Goal: Task Accomplishment & Management: Manage account settings

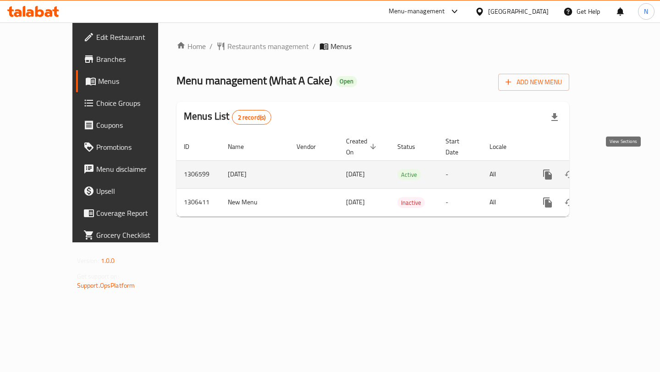
click at [618, 171] on icon "enhanced table" at bounding box center [614, 175] width 8 height 8
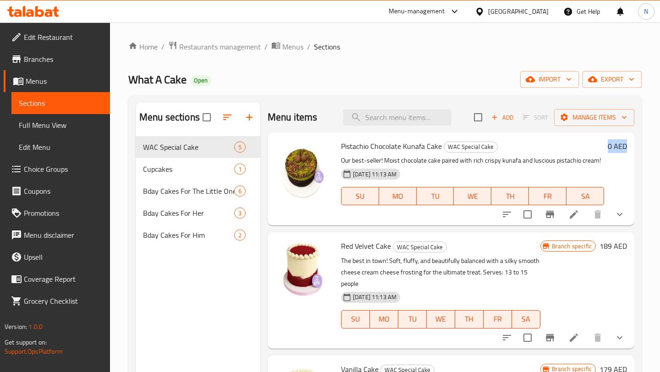
drag, startPoint x: 609, startPoint y: 148, endPoint x: 636, endPoint y: 148, distance: 26.6
click at [636, 148] on div "Menu sections WAC Special Cake 5 Cupcakes 1 Bday Cakes For The Little Ones 6 Bd…" at bounding box center [384, 288] width 513 height 387
click at [546, 214] on icon "Branch-specific-item" at bounding box center [550, 214] width 8 height 7
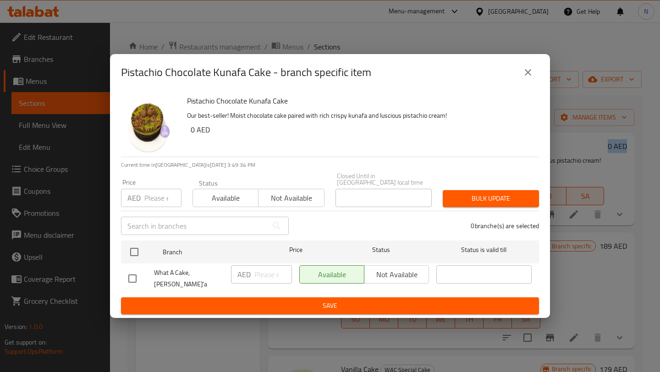
click at [526, 78] on icon "close" at bounding box center [528, 72] width 11 height 11
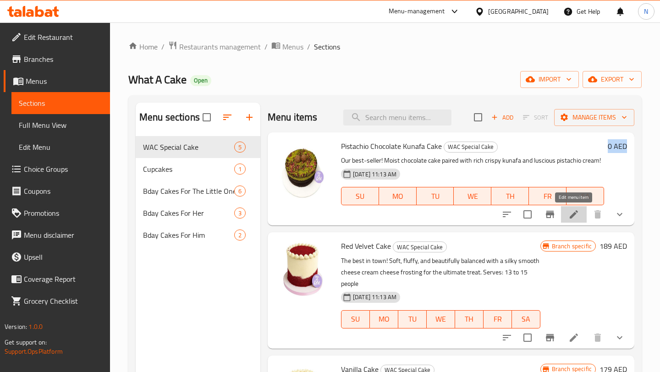
click at [578, 213] on icon at bounding box center [573, 214] width 11 height 11
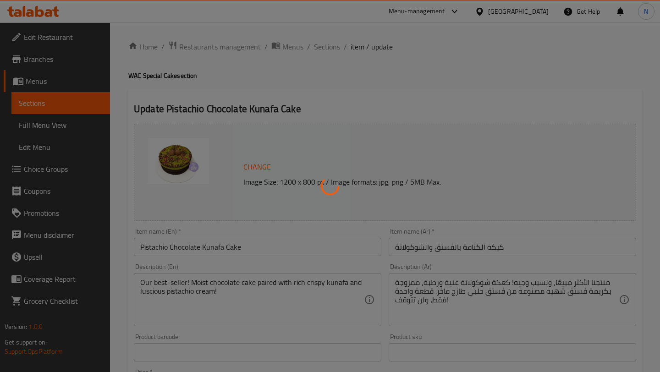
type input "اضافة شمعة"
type input "0"
type input "1"
type input "اضافات الكيك"
type input "0"
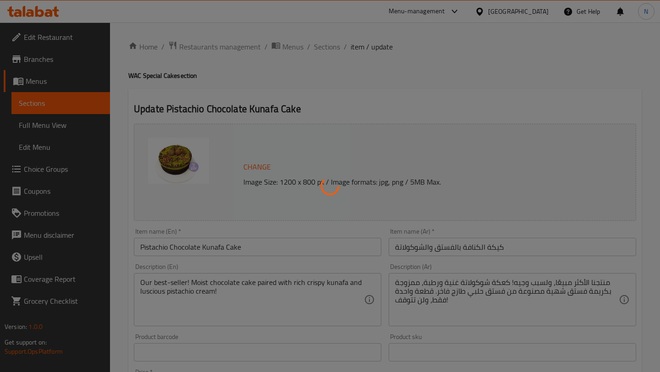
type input "1"
type input "اضافة شمعة"
type input "0"
type input "1"
type input "0"
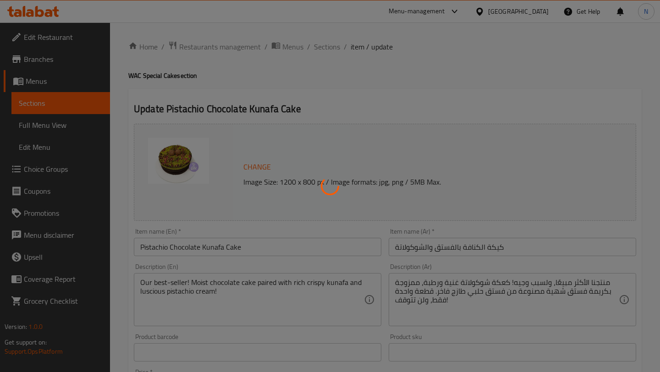
type input "1"
type input "اضافات الكيك"
type input "0"
type input "1"
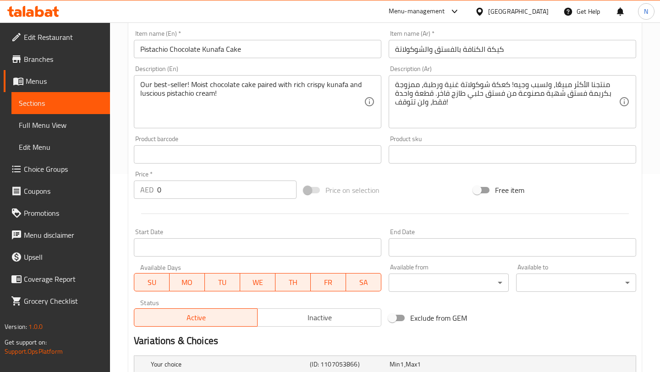
scroll to position [33, 0]
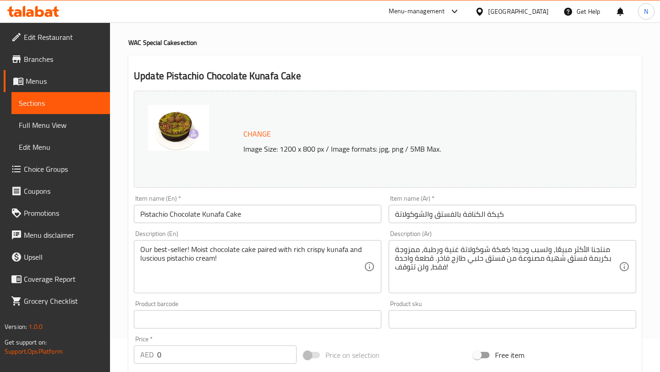
click at [38, 80] on span "Menus" at bounding box center [64, 81] width 77 height 11
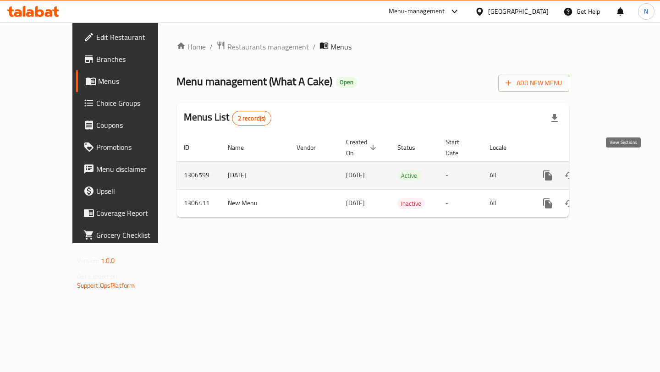
click at [619, 170] on icon "enhanced table" at bounding box center [613, 175] width 11 height 11
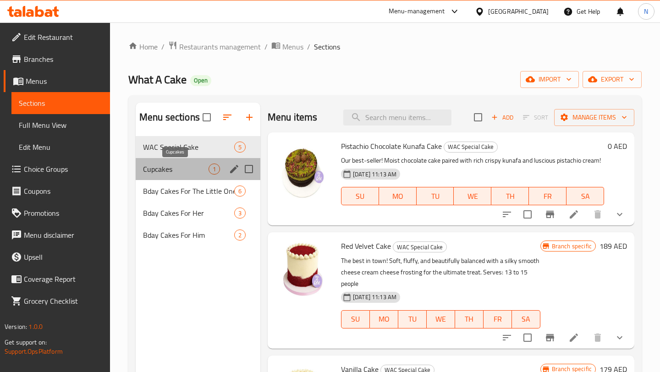
click at [202, 172] on span "Cupcakes" at bounding box center [176, 169] width 66 height 11
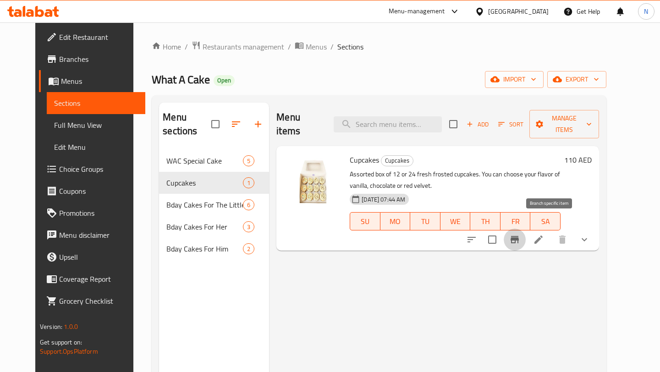
click at [519, 236] on icon "Branch-specific-item" at bounding box center [515, 239] width 8 height 7
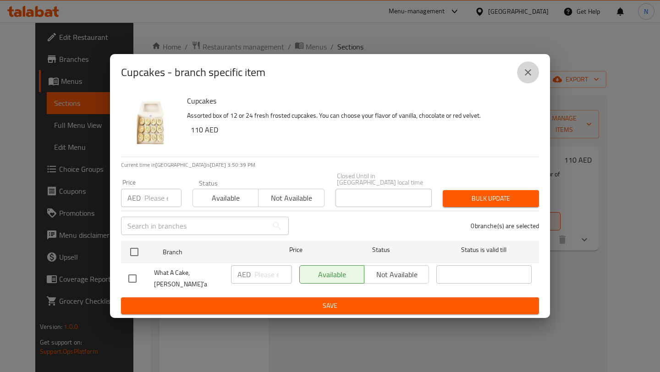
click at [525, 73] on icon "close" at bounding box center [528, 72] width 6 height 6
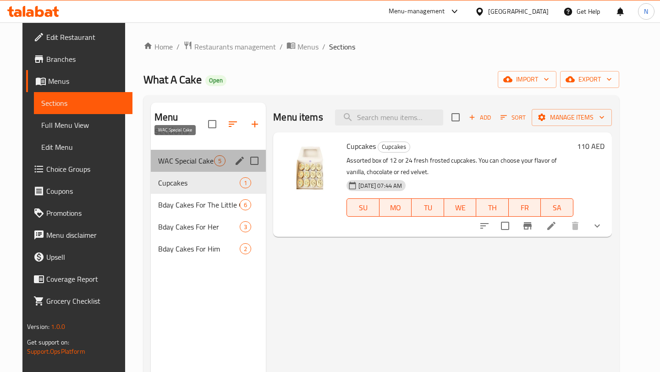
click at [158, 155] on span "WAC Special Cake" at bounding box center [186, 160] width 56 height 11
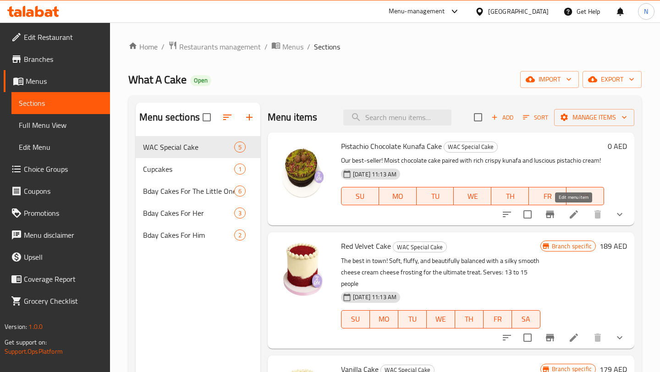
click at [574, 214] on icon at bounding box center [574, 214] width 8 height 8
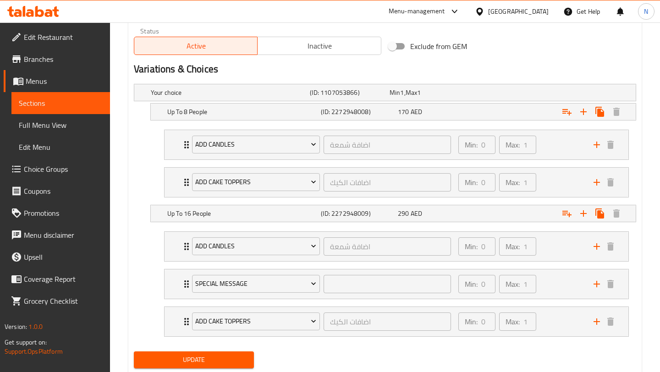
scroll to position [497, 0]
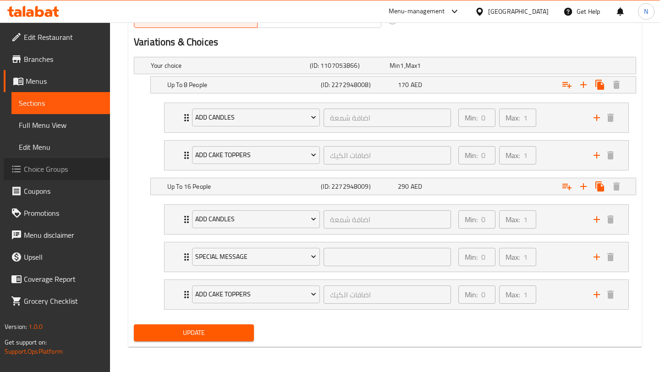
click at [33, 175] on span "Choice Groups" at bounding box center [63, 169] width 79 height 11
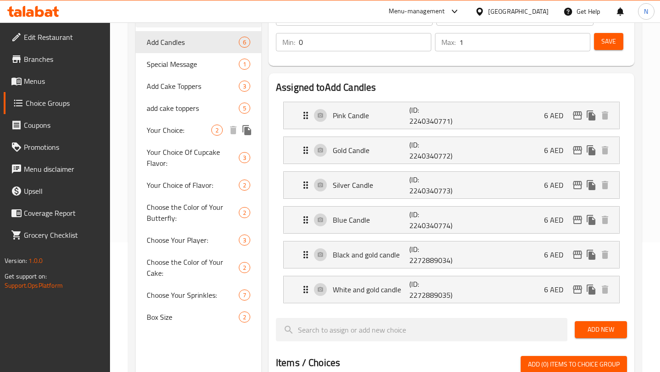
click at [165, 128] on span "Your Choice:" at bounding box center [179, 130] width 65 height 11
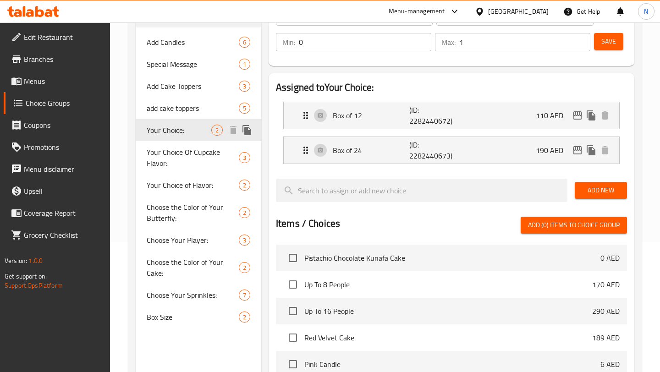
type input "Your Choice:"
type input "اختيارك"
type input "1"
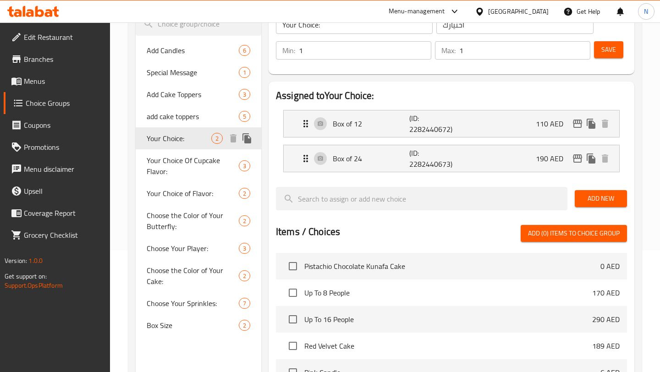
scroll to position [116, 0]
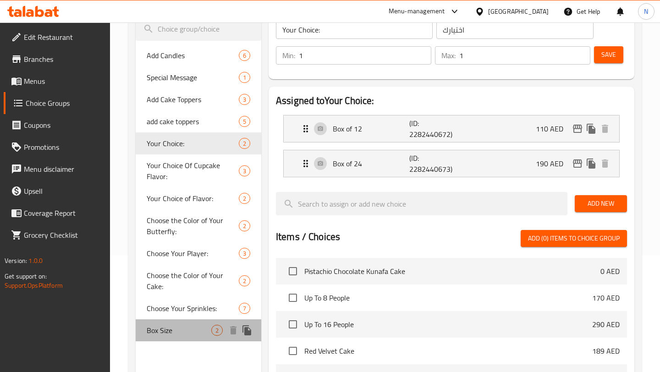
click at [173, 340] on div "Box Size 2" at bounding box center [199, 331] width 126 height 22
type input "Box Size"
type input "حجم العلبة"
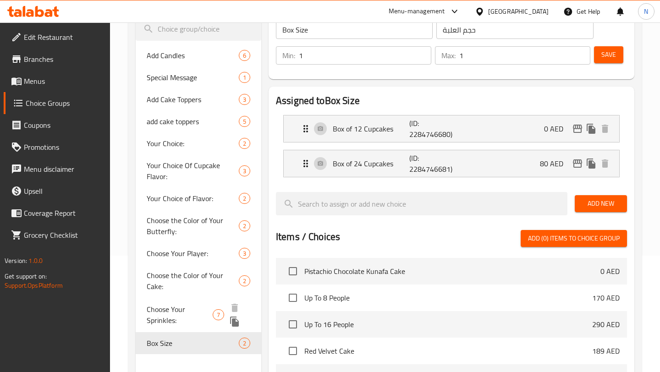
click at [185, 306] on span "Choose Your Sprinkles:" at bounding box center [180, 315] width 66 height 22
type input "Choose Your Sprinkles:"
type input ":اختر الرشات"
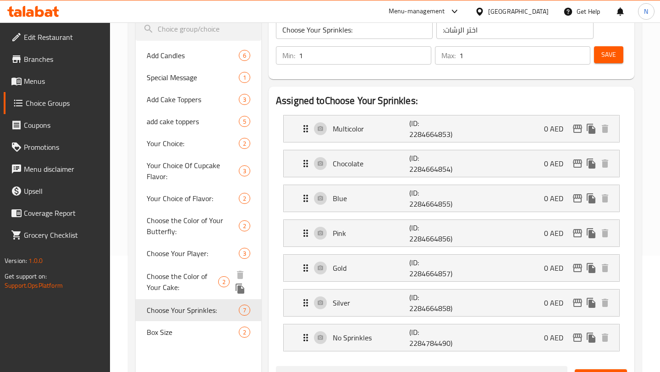
click at [184, 283] on span "Choose the Color of Your Cake:" at bounding box center [183, 282] width 72 height 22
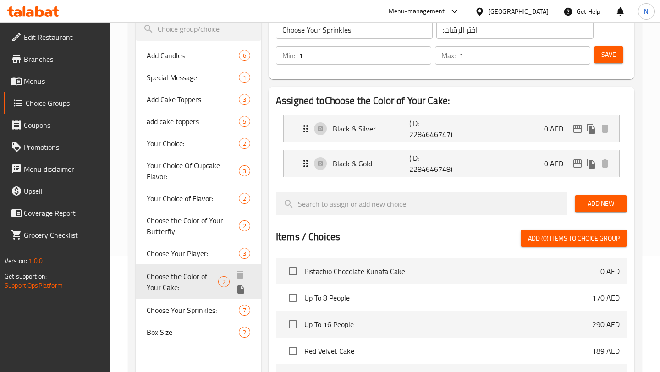
type input "Choose the Color of Your Cake:"
type input ":اختر لون الكعكة"
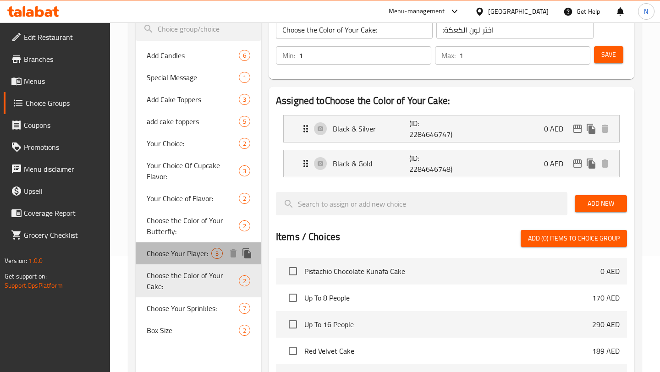
click at [177, 260] on div "Choose Your Player: 3" at bounding box center [199, 254] width 126 height 22
type input "Choose Your Player:"
type input ":اختر لاعبك"
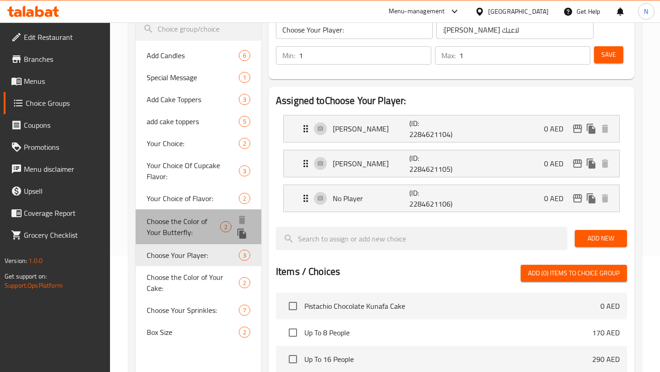
click at [181, 226] on span "Choose the Color of Your Butterfly:" at bounding box center [183, 227] width 73 height 22
type input "Choose the Color of Your Butterfly:"
type input ":اختر لون الفراشة"
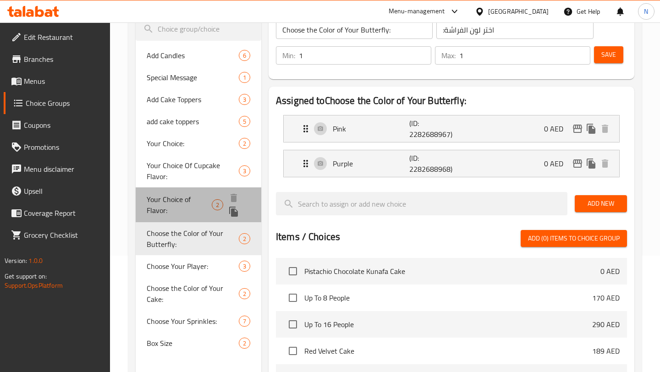
click at [180, 200] on span "Your Choice of Flavor:" at bounding box center [179, 205] width 65 height 22
type input "Your Choice of Flavor:"
type input "اختيارك من النكهات:"
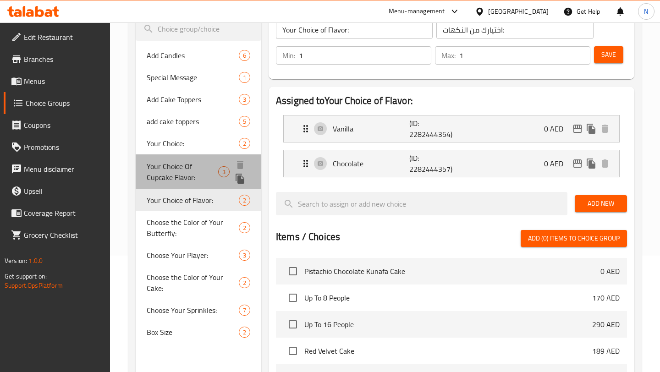
click at [178, 175] on span "Your Choice Of Cupcake Flavor:" at bounding box center [183, 172] width 72 height 22
type input "Your Choice Of Cupcake Flavor:"
type input "اختيارك للنكهة:"
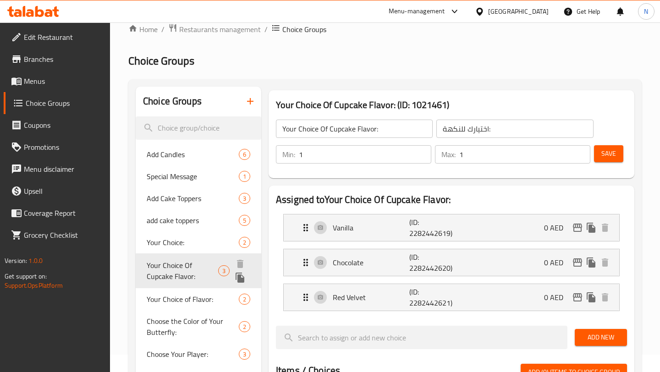
scroll to position [0, 0]
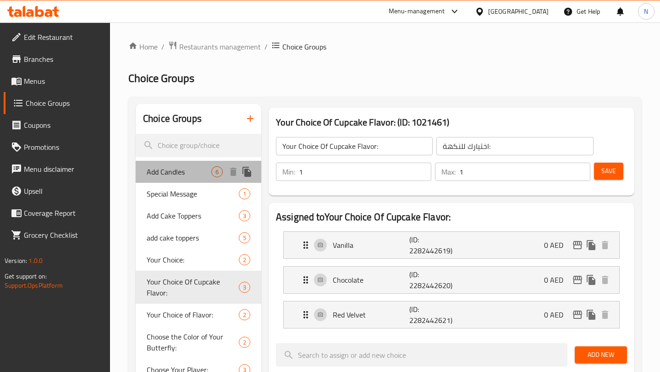
click at [178, 175] on span "Add Candles" at bounding box center [179, 171] width 65 height 11
type input "Add Candles"
type input "اضافة شمعة"
type input "0"
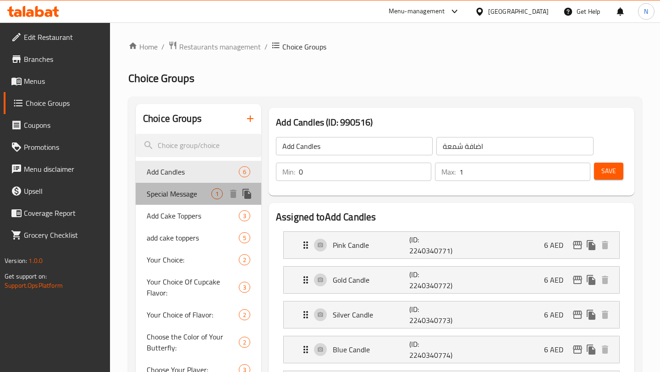
click at [177, 188] on span "Special Message" at bounding box center [179, 193] width 65 height 11
type input "Special Message"
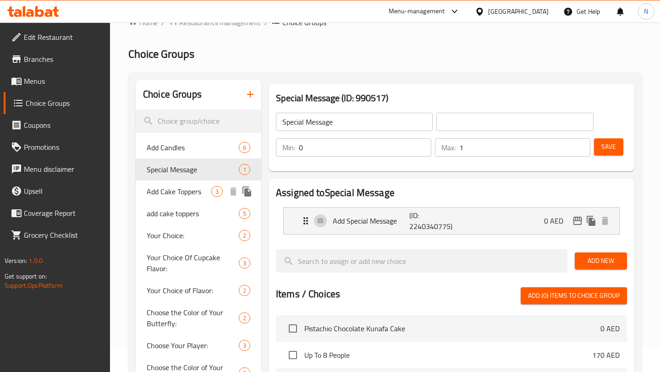
scroll to position [43, 0]
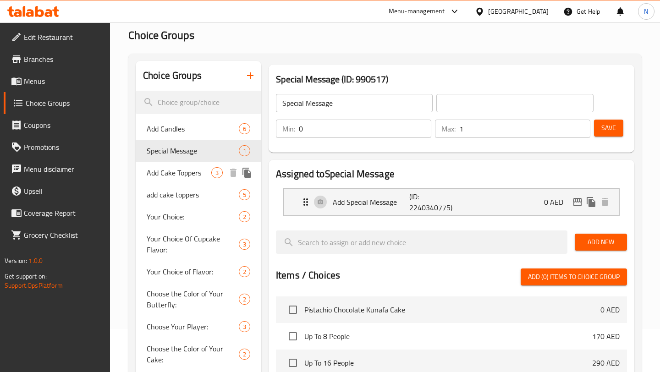
click at [179, 177] on span "Add Cake Toppers" at bounding box center [179, 172] width 65 height 11
type input "Add Cake Toppers"
type input "اضافات الكيك"
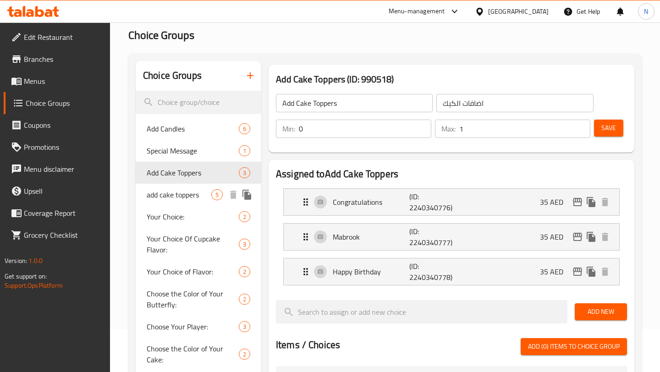
click at [178, 196] on span "add cake toppers" at bounding box center [179, 194] width 65 height 11
type input "add cake toppers"
type input "اضف للكيك"
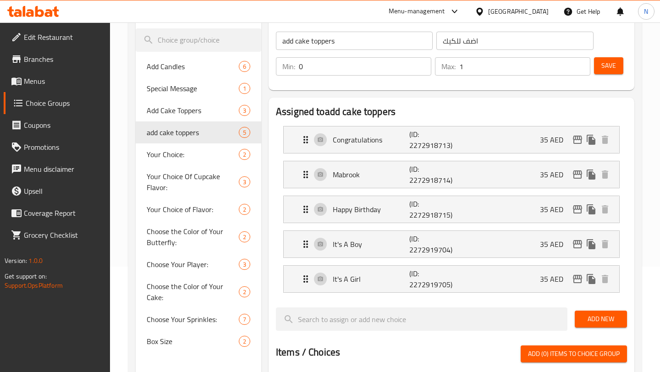
scroll to position [106, 0]
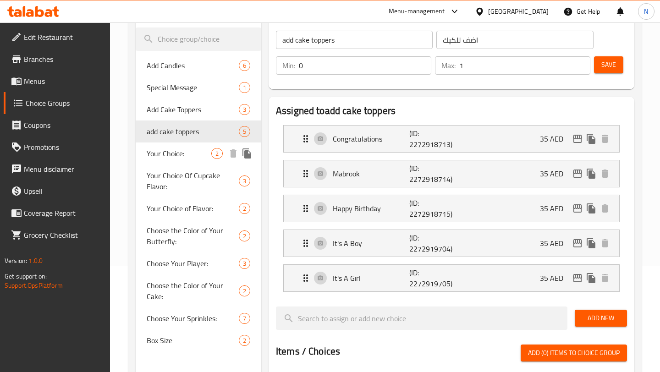
click at [190, 154] on span "Your Choice:" at bounding box center [179, 153] width 65 height 11
type input "Your Choice:"
type input "اختيارك"
type input "1"
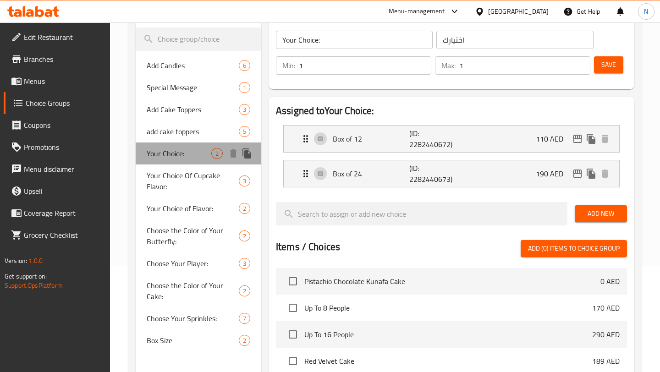
click at [175, 152] on span "Your Choice:" at bounding box center [179, 153] width 65 height 11
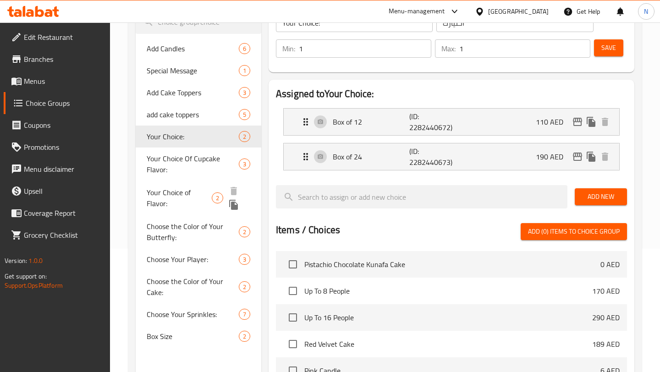
scroll to position [125, 0]
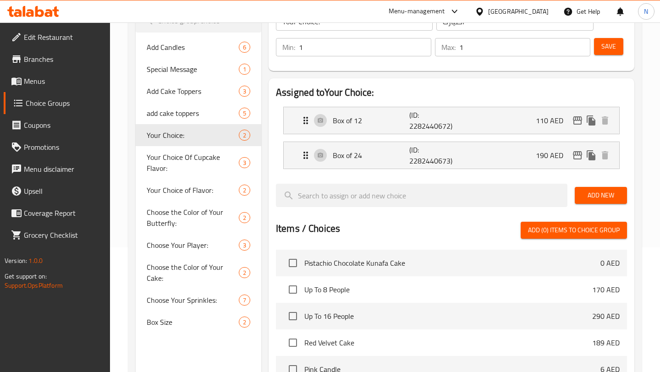
click at [34, 78] on span "Menus" at bounding box center [63, 81] width 79 height 11
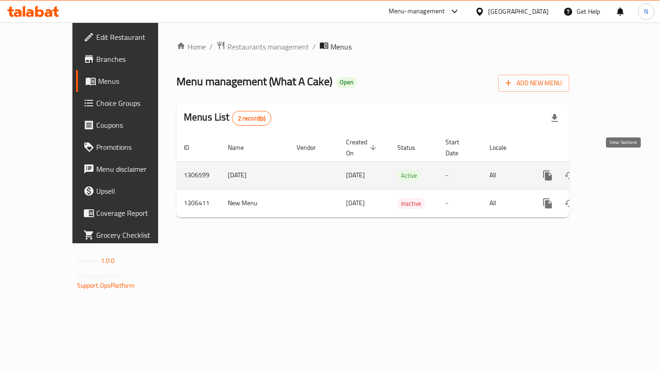
click at [619, 170] on icon "enhanced table" at bounding box center [613, 175] width 11 height 11
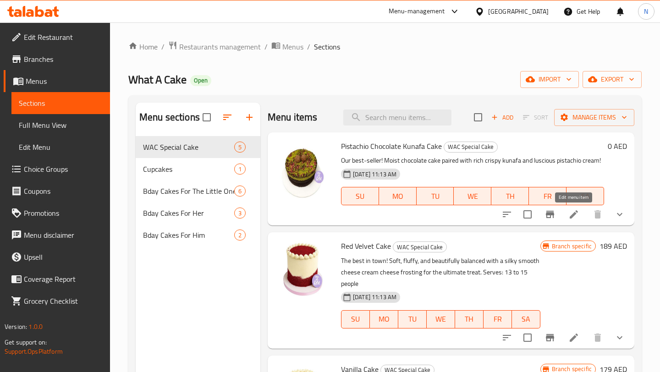
click at [574, 214] on icon at bounding box center [574, 214] width 8 height 8
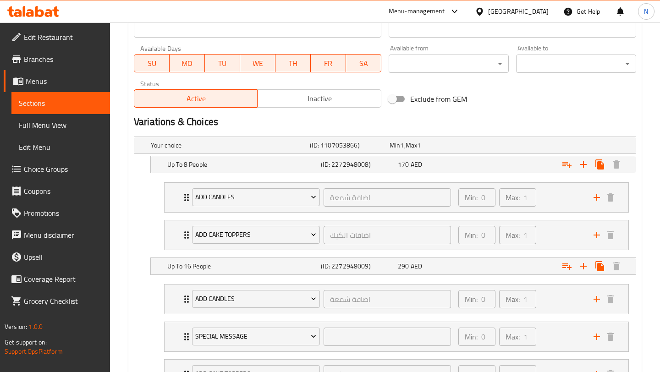
scroll to position [412, 0]
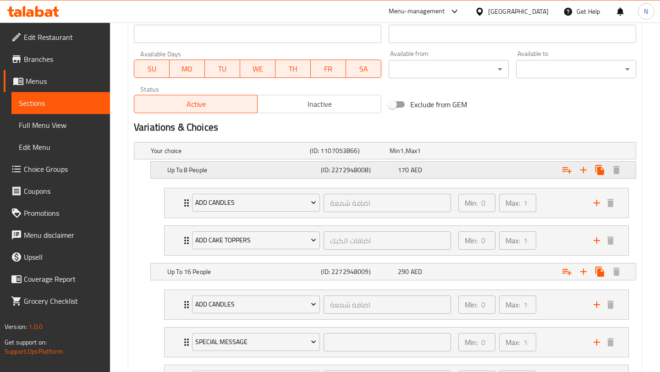
click at [195, 170] on h5 "Up To 8 People" at bounding box center [242, 170] width 150 height 9
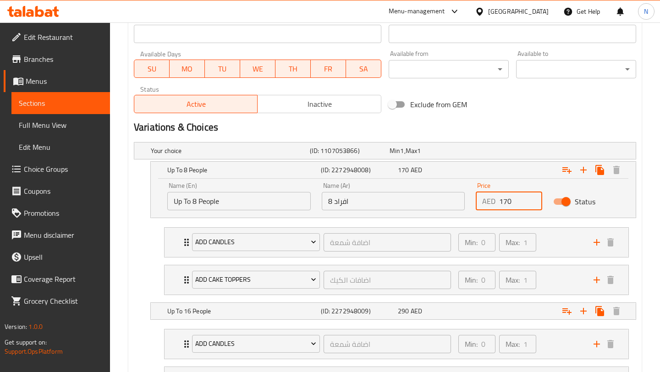
click at [513, 201] on input "170" at bounding box center [520, 201] width 43 height 18
type input "1"
click at [546, 116] on div "Exclude from GEM" at bounding box center [470, 104] width 170 height 25
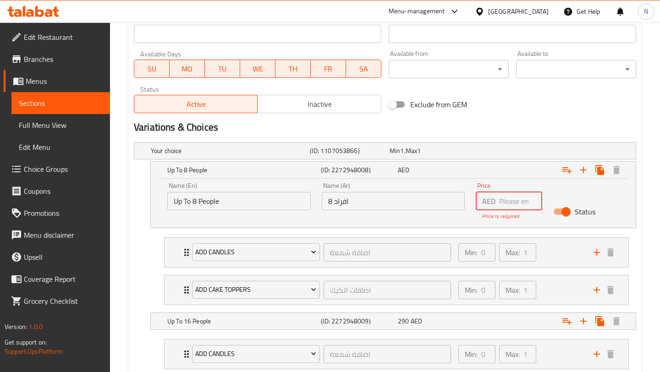
click at [507, 196] on input "number" at bounding box center [520, 201] width 43 height 18
type input "0"
click at [546, 110] on div "Exclude from GEM" at bounding box center [470, 104] width 170 height 25
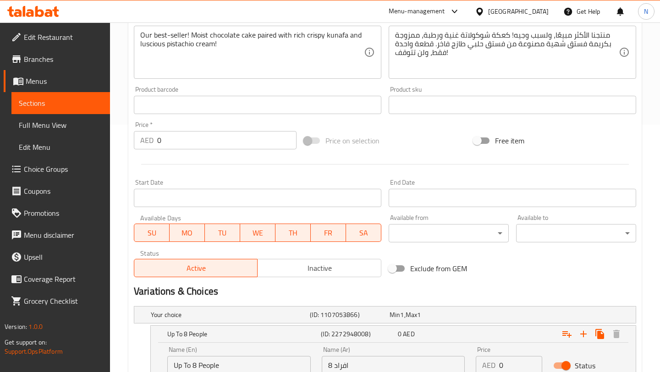
scroll to position [243, 0]
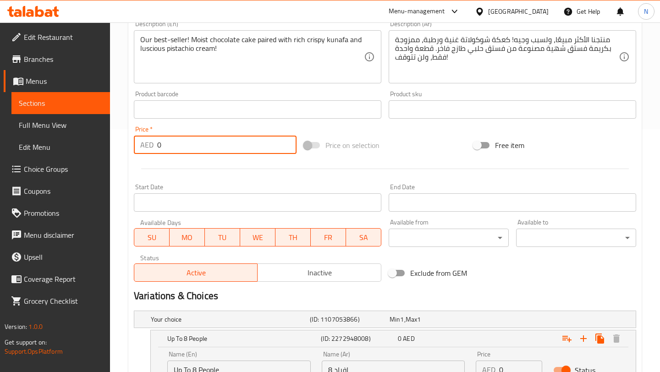
click at [179, 147] on input "0" at bounding box center [226, 145] width 139 height 18
click at [410, 163] on div at bounding box center [385, 169] width 510 height 22
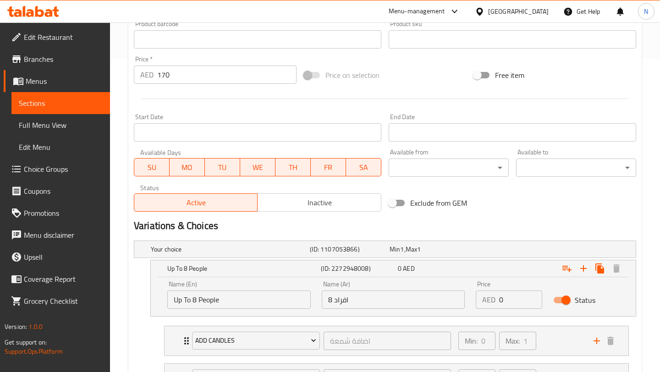
scroll to position [312, 0]
click at [165, 75] on input "170" at bounding box center [226, 75] width 139 height 18
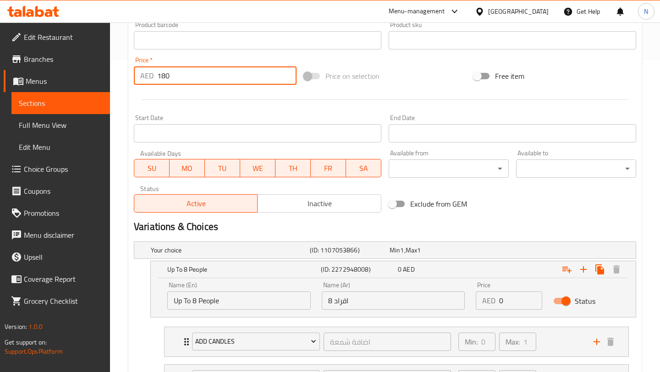
type input "180"
click at [367, 84] on label "Price on selection" at bounding box center [339, 75] width 81 height 17
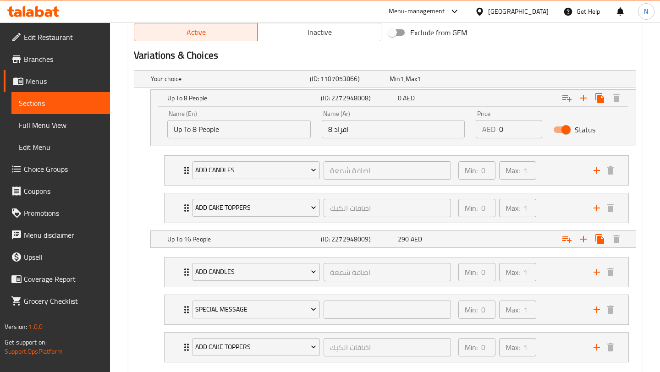
scroll to position [536, 0]
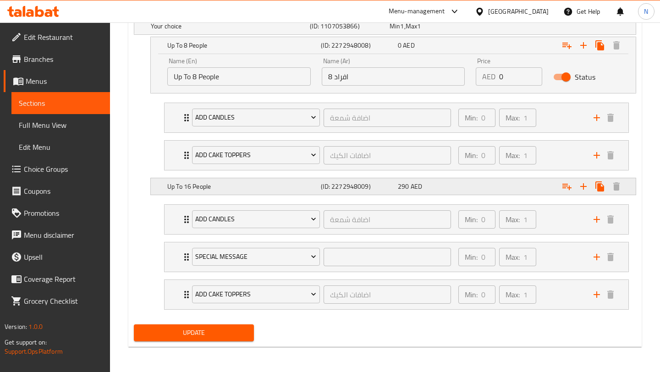
click at [416, 183] on span "AED" at bounding box center [416, 187] width 11 height 12
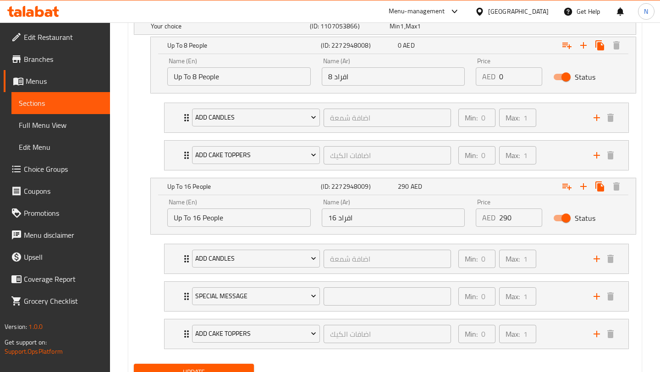
click at [512, 216] on input "290" at bounding box center [520, 218] width 43 height 18
type input "2"
type input "110"
click at [632, 214] on div "Name (En) Up To 16 People Name (En) Name (Ar) 16 افراد Name (Ar) Price AED 110 …" at bounding box center [393, 214] width 485 height 39
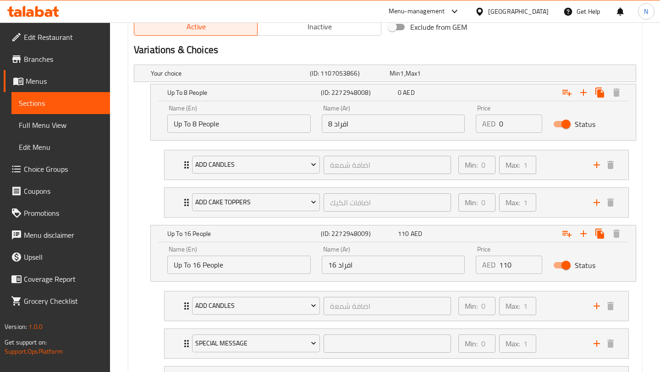
scroll to position [486, 0]
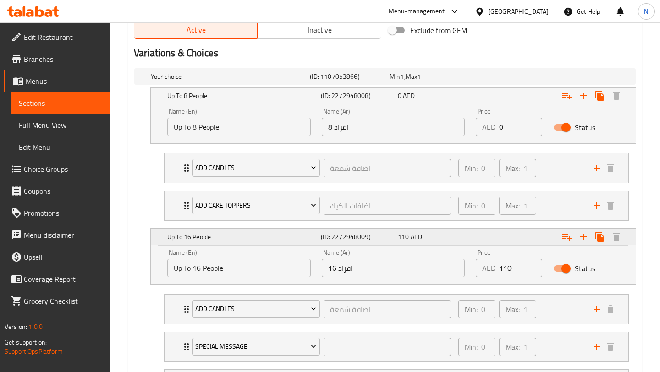
click at [473, 232] on div "Expand" at bounding box center [550, 237] width 154 height 20
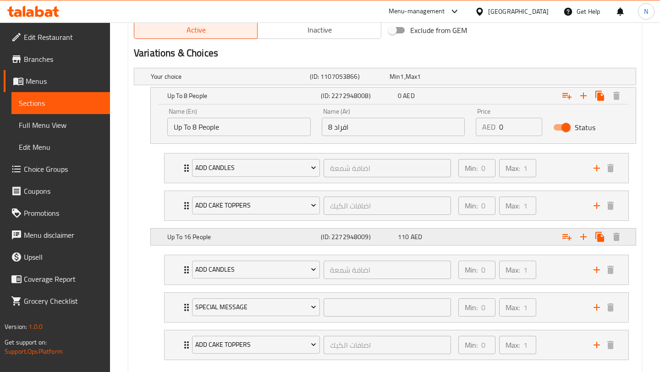
click at [473, 232] on div "Expand" at bounding box center [550, 237] width 154 height 20
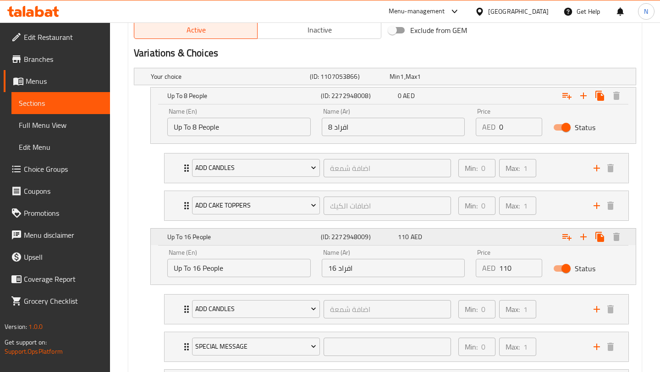
click at [473, 232] on div "Expand" at bounding box center [550, 237] width 154 height 20
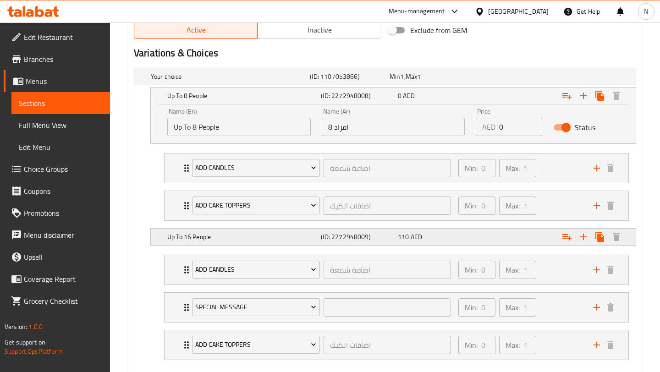
scroll to position [536, 0]
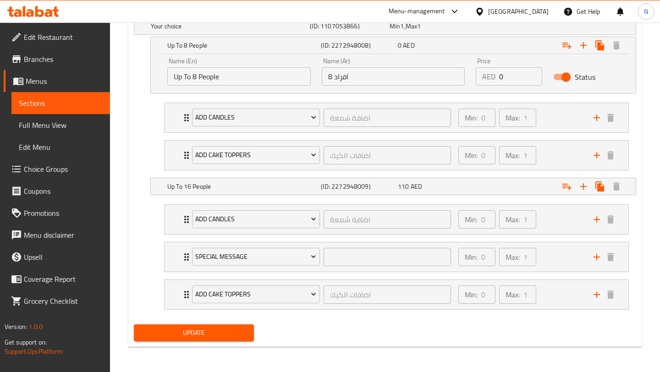
click at [198, 329] on span "Update" at bounding box center [193, 332] width 105 height 11
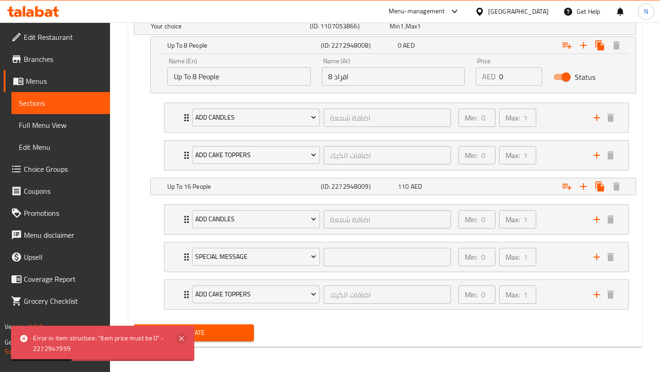
click at [182, 336] on icon at bounding box center [181, 338] width 11 height 11
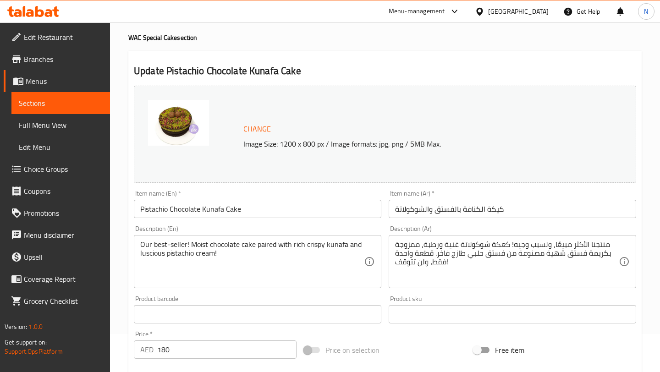
scroll to position [0, 0]
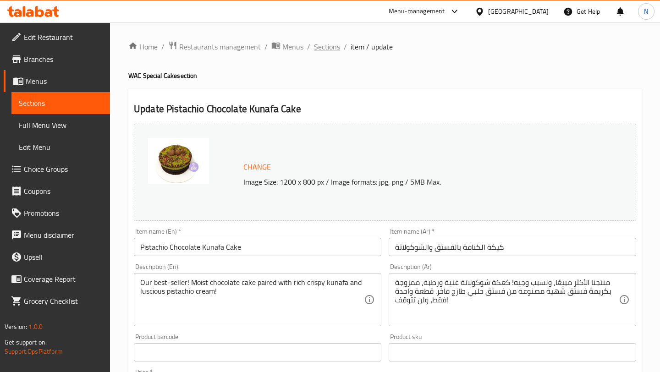
click at [331, 45] on span "Sections" at bounding box center [327, 46] width 26 height 11
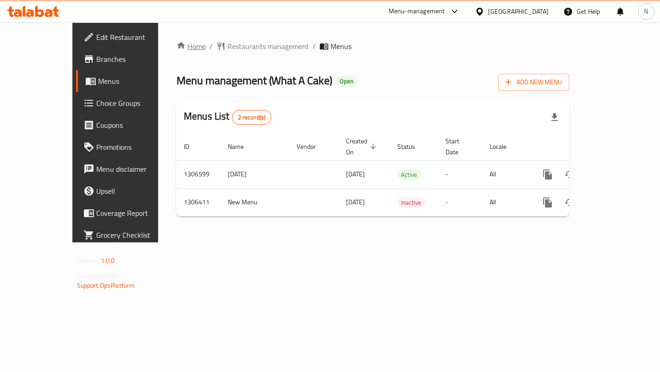
click at [177, 48] on link "Home" at bounding box center [191, 46] width 29 height 11
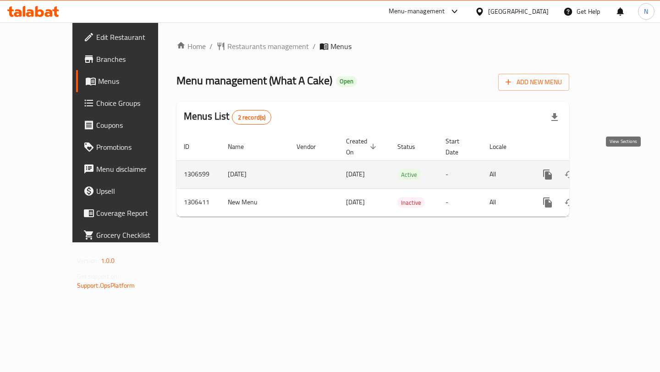
click at [619, 169] on icon "enhanced table" at bounding box center [613, 174] width 11 height 11
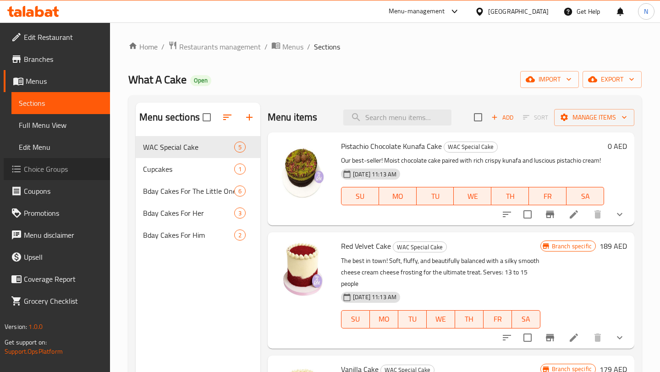
click at [50, 167] on span "Choice Groups" at bounding box center [63, 169] width 79 height 11
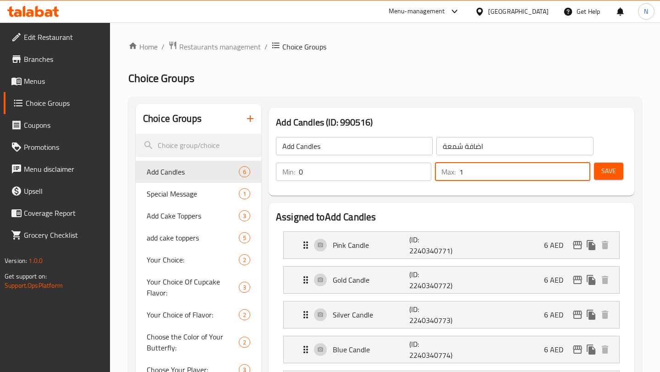
click at [488, 168] on input "1" at bounding box center [524, 172] width 131 height 18
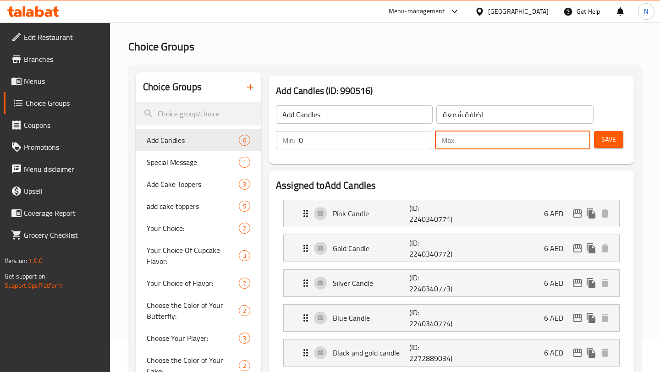
scroll to position [16, 0]
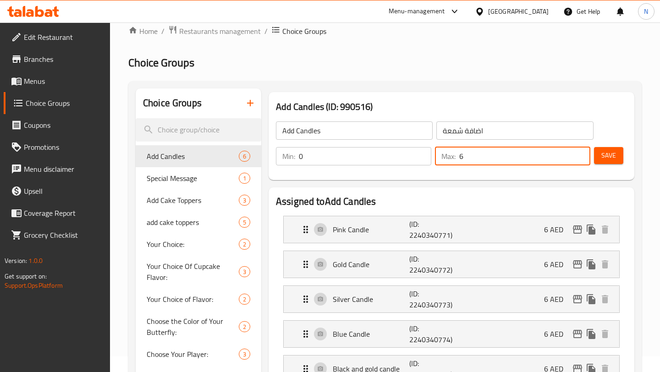
type input "6"
click at [607, 157] on span "Save" at bounding box center [608, 155] width 15 height 11
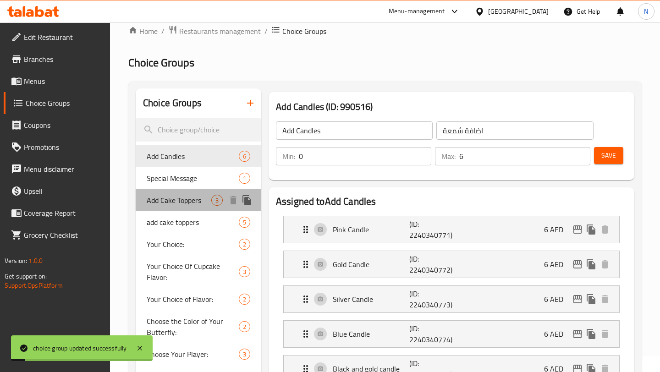
click at [186, 202] on span "Add Cake Toppers" at bounding box center [179, 200] width 65 height 11
type input "Add Cake Toppers"
type input "اضافات الكيك"
type input "1"
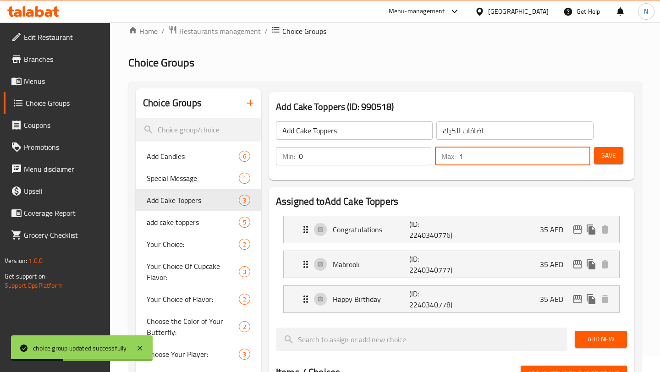
click at [474, 159] on input "1" at bounding box center [524, 156] width 131 height 18
type input "3"
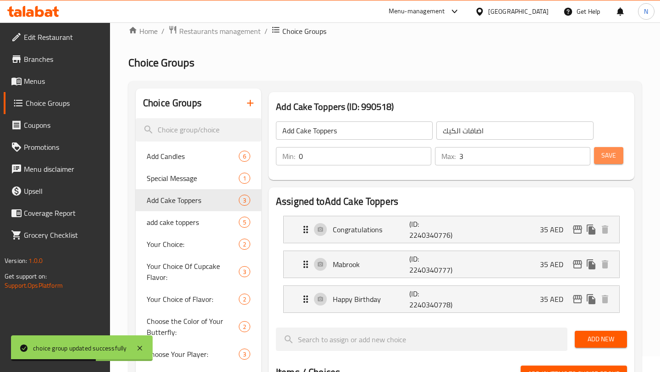
click at [617, 153] on button "Save" at bounding box center [608, 155] width 29 height 17
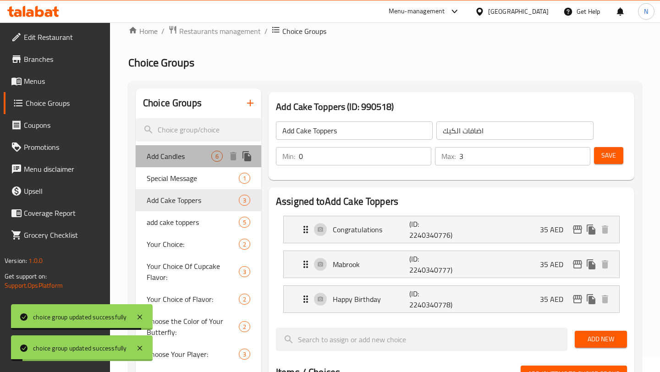
click at [180, 163] on div "Add Candles 6" at bounding box center [199, 156] width 126 height 22
type input "Add Candles"
type input "اضافة شمعة"
type input "6"
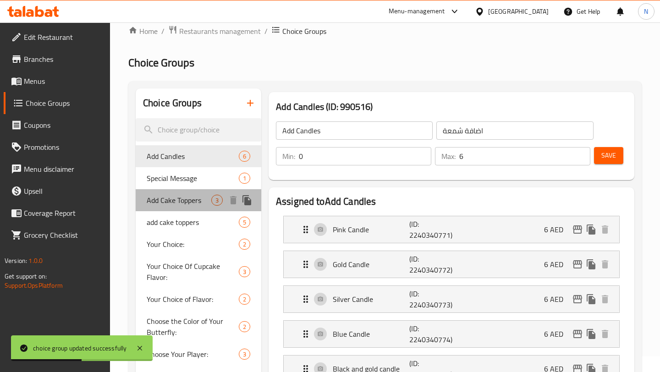
click at [188, 203] on span "Add Cake Toppers" at bounding box center [179, 200] width 65 height 11
type input "Add Cake Toppers"
type input "اضافات الكيك"
type input "3"
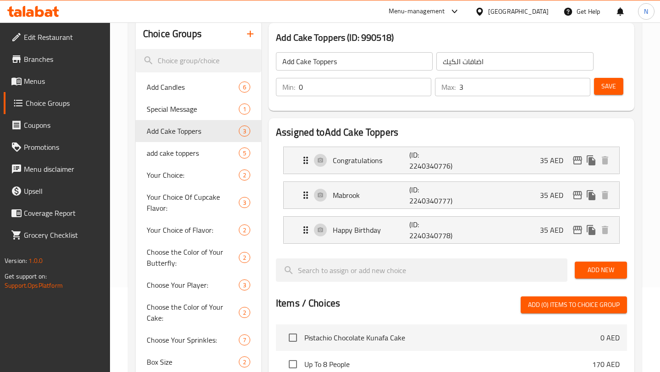
scroll to position [0, 0]
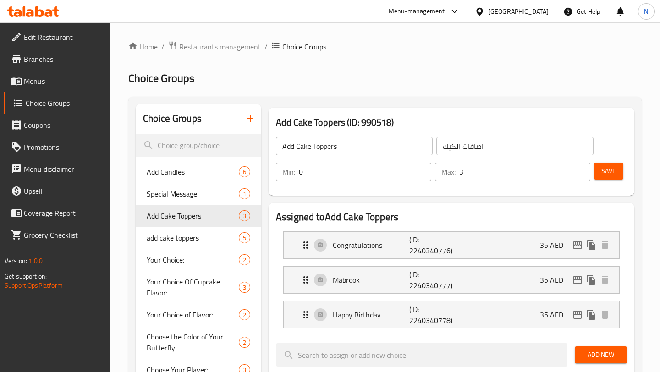
click at [251, 118] on icon "button" at bounding box center [250, 118] width 11 height 11
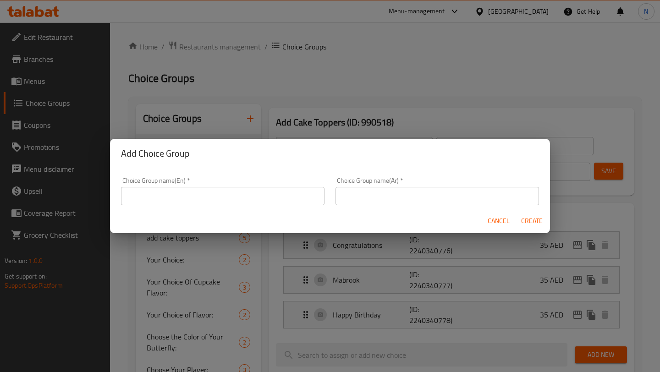
click at [176, 197] on input "text" at bounding box center [223, 196] width 204 height 18
type input "F"
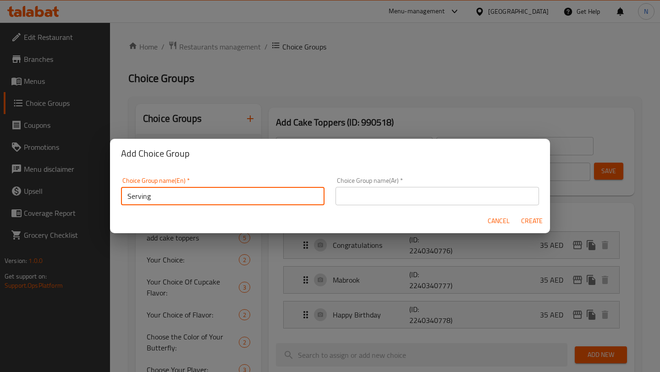
click at [257, 194] on input "Serving" at bounding box center [223, 196] width 204 height 18
type input "Serving"
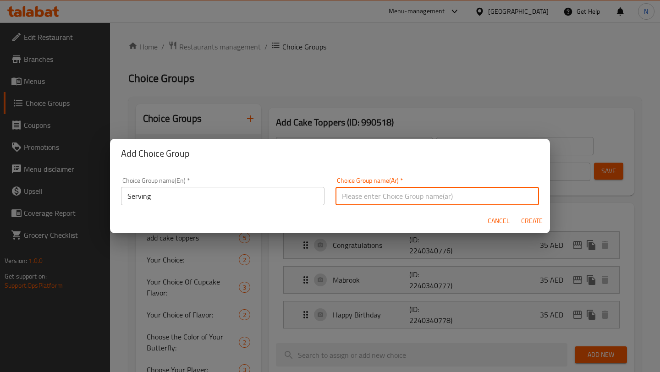
click at [386, 196] on input "text" at bounding box center [438, 196] width 204 height 18
paste input "حصة"
click at [342, 199] on input "حصة" at bounding box center [438, 196] width 204 height 18
type input "الحصة"
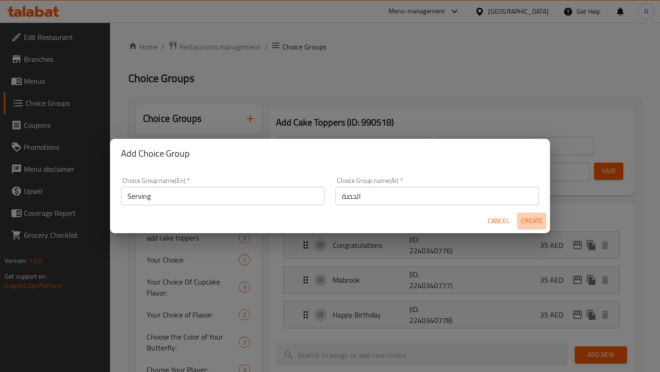
click at [538, 220] on span "Create" at bounding box center [532, 220] width 22 height 11
type input "Serving"
type input "الحصة"
type input "0"
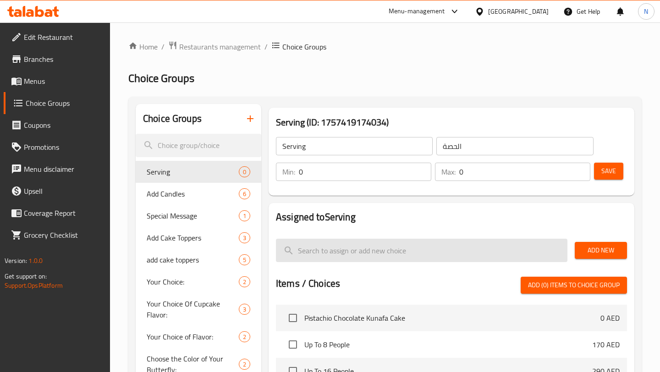
click at [444, 257] on input "search" at bounding box center [422, 250] width 292 height 23
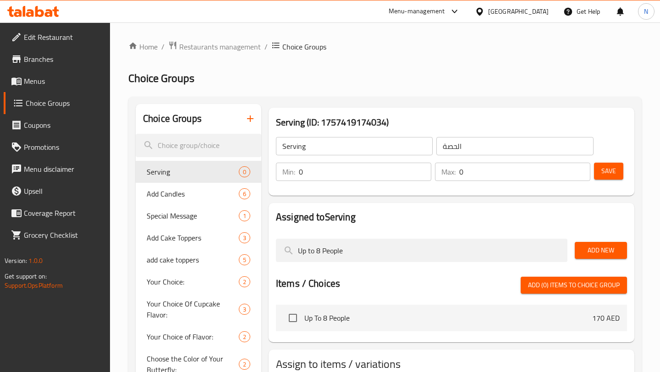
type input "Up to 8 People"
click at [603, 250] on span "Add New" at bounding box center [601, 250] width 38 height 11
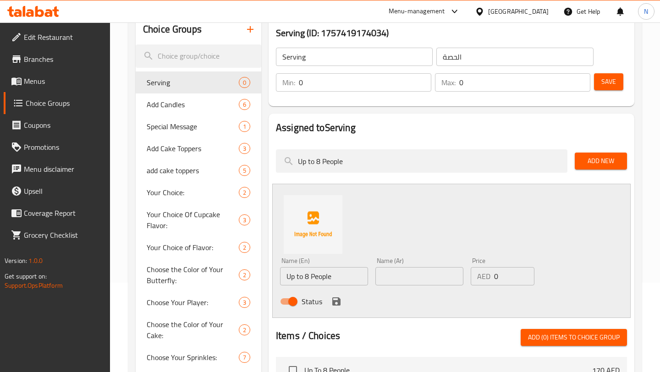
scroll to position [96, 0]
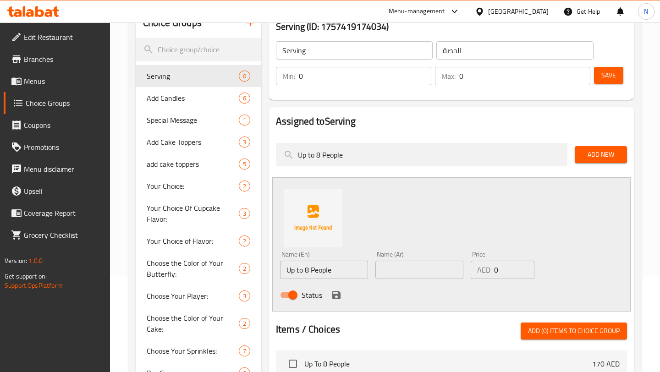
click at [339, 272] on input "Up to 8 People" at bounding box center [324, 270] width 88 height 18
click at [397, 275] on input "text" at bounding box center [419, 270] width 88 height 18
paste input "يكفي ٨ أشخاص"
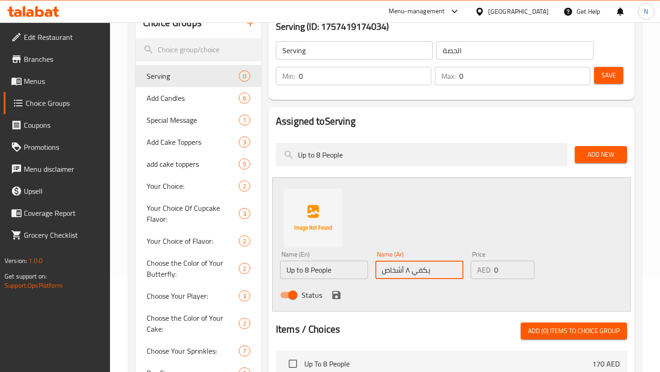
click at [414, 272] on input "يكفي ٨ أشخاص" at bounding box center [419, 270] width 88 height 18
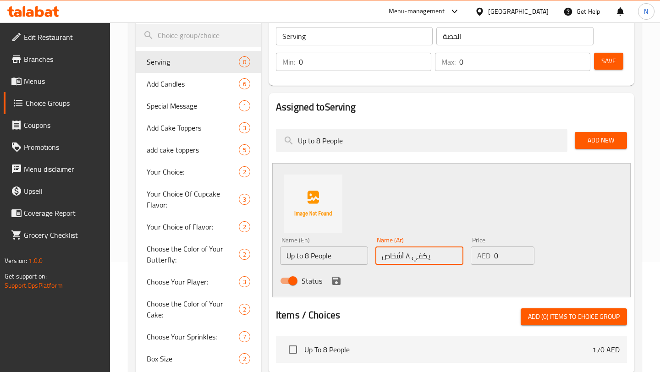
scroll to position [111, 0]
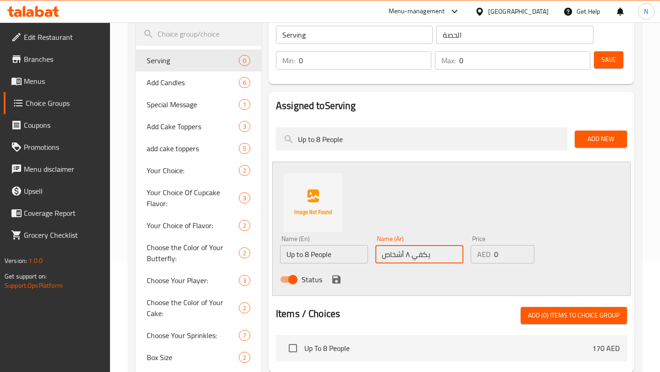
type input "يكفي ٨ أشخاص"
click at [338, 281] on icon "save" at bounding box center [336, 280] width 8 height 8
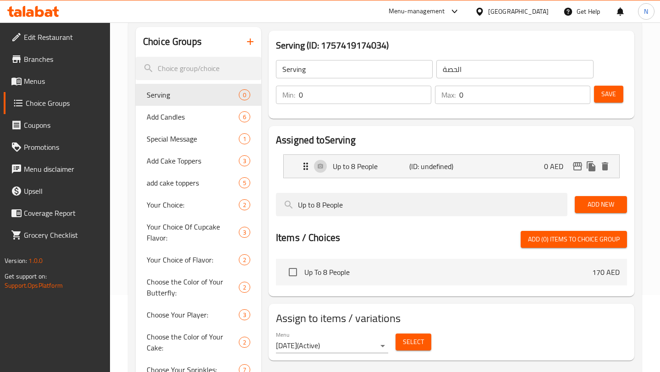
scroll to position [77, 0]
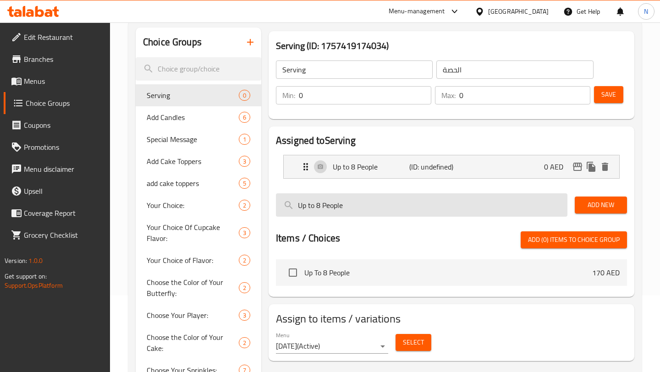
click at [461, 209] on input "Up to 8 People" at bounding box center [422, 204] width 292 height 23
click at [319, 208] on input "Up to 8 People" at bounding box center [422, 204] width 292 height 23
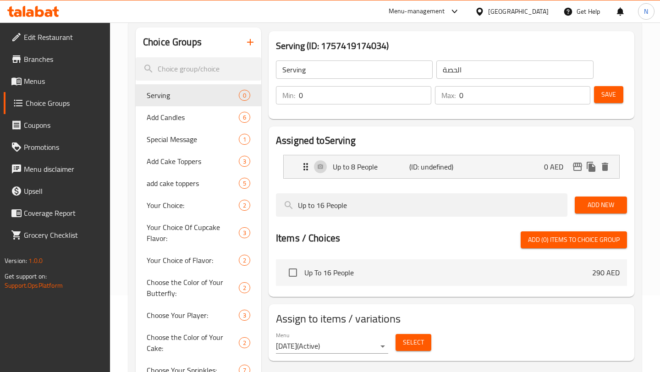
type input "Up to 16 People"
click at [599, 202] on span "Add New" at bounding box center [601, 204] width 38 height 11
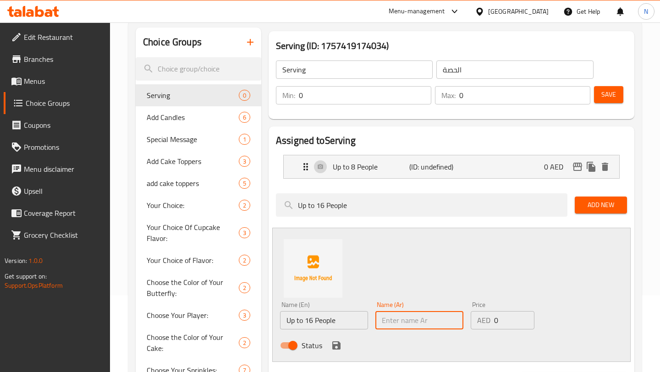
click at [413, 324] on input "text" at bounding box center [419, 320] width 88 height 18
paste input "يكفي ٨ أشخاص"
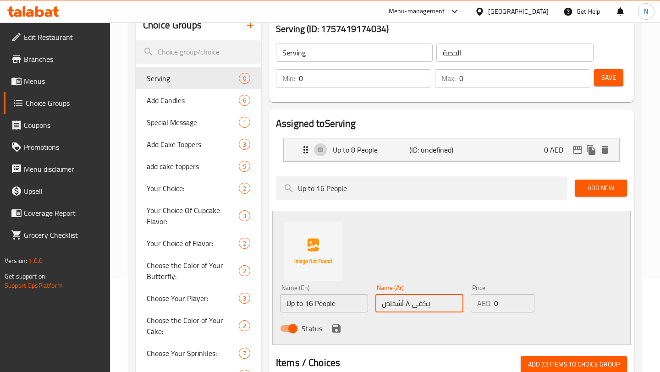
click at [408, 304] on input "يكفي ٨ أشخاص" at bounding box center [419, 303] width 88 height 18
click at [382, 308] on input "يكفي ١٦ أشخاص" at bounding box center [419, 303] width 88 height 18
click at [394, 307] on input "يكفي ١٦ أشخاص" at bounding box center [419, 303] width 88 height 18
click at [403, 304] on input "يكفي ١٦ أشخاص" at bounding box center [419, 303] width 88 height 18
click at [386, 304] on input "يكفي ١٦ شخاص" at bounding box center [419, 303] width 88 height 18
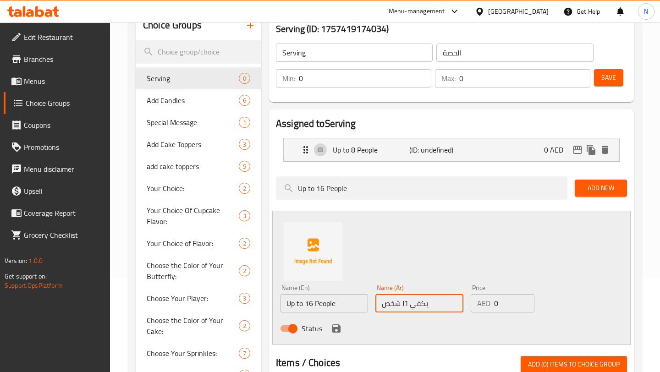
click at [438, 301] on input "يكفي ١٦ شخص" at bounding box center [419, 303] width 88 height 18
type input "يكفي ١٦ شخص"
click at [543, 265] on div "Name (En) Up to 16 People Name (En) Name (Ar) يكفي ١٦ شخص Name (Ar) Price AED 0…" at bounding box center [451, 278] width 359 height 134
click at [507, 300] on input "0" at bounding box center [514, 303] width 41 height 18
click at [514, 303] on input "number" at bounding box center [514, 303] width 41 height 18
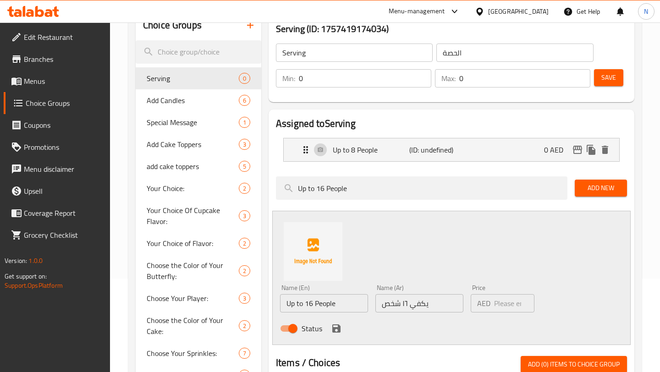
click at [548, 285] on div "Name (En) Up to 16 People Name (En) Name (Ar) يكفي ١٦ شخص Name (Ar) Price AED P…" at bounding box center [419, 311] width 286 height 60
click at [510, 304] on input "number" at bounding box center [514, 303] width 41 height 18
click at [526, 301] on input "1" at bounding box center [514, 303] width 41 height 18
click at [526, 301] on input "2" at bounding box center [514, 303] width 41 height 18
click at [526, 301] on input "3" at bounding box center [514, 303] width 41 height 18
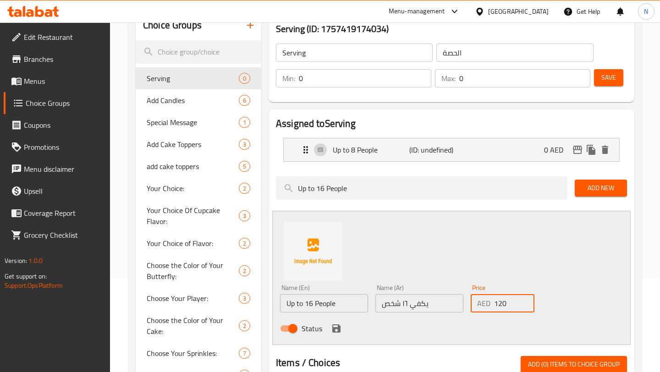
click at [526, 301] on input "120" at bounding box center [514, 303] width 41 height 18
click at [526, 307] on input "119" at bounding box center [514, 303] width 41 height 18
click at [526, 307] on input "118" at bounding box center [514, 303] width 41 height 18
click at [526, 307] on input "117" at bounding box center [514, 303] width 41 height 18
click at [526, 307] on input "116" at bounding box center [514, 303] width 41 height 18
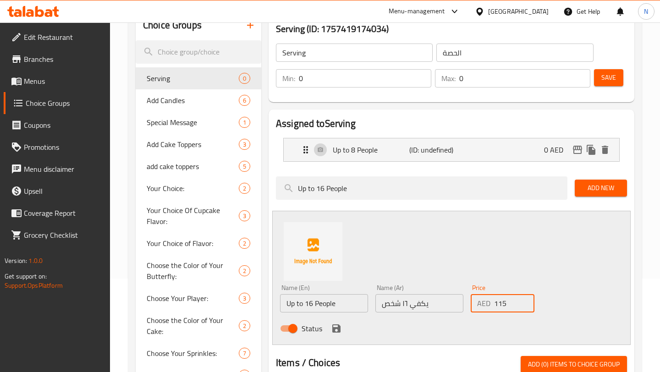
click at [526, 307] on input "115" at bounding box center [514, 303] width 41 height 18
click at [526, 307] on input "114" at bounding box center [514, 303] width 41 height 18
click at [526, 307] on input "113" at bounding box center [514, 303] width 41 height 18
click at [526, 307] on input "112" at bounding box center [514, 303] width 41 height 18
click at [526, 307] on input "111" at bounding box center [514, 303] width 41 height 18
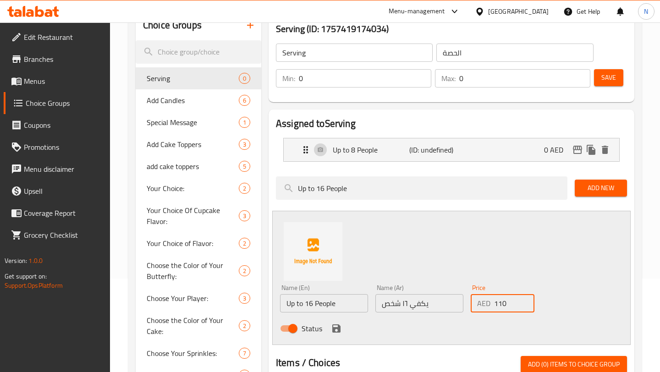
type input "110"
click at [526, 307] on input "110" at bounding box center [514, 303] width 41 height 18
click at [578, 275] on div "Name (En) Up to 16 People Name (En) Name (Ar) يكفي ١٦ شخص Name (Ar) Price AED 1…" at bounding box center [451, 278] width 359 height 134
click at [339, 331] on icon "save" at bounding box center [336, 329] width 8 height 8
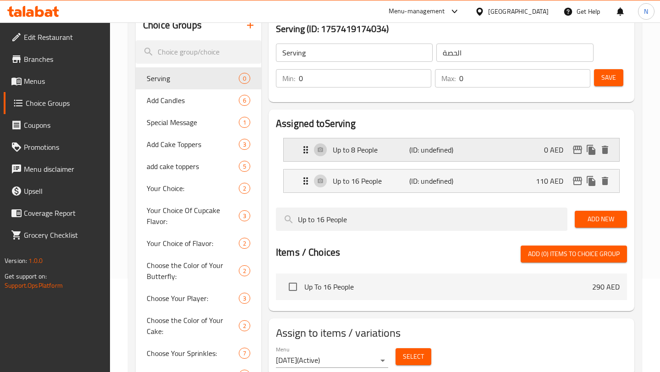
scroll to position [0, 0]
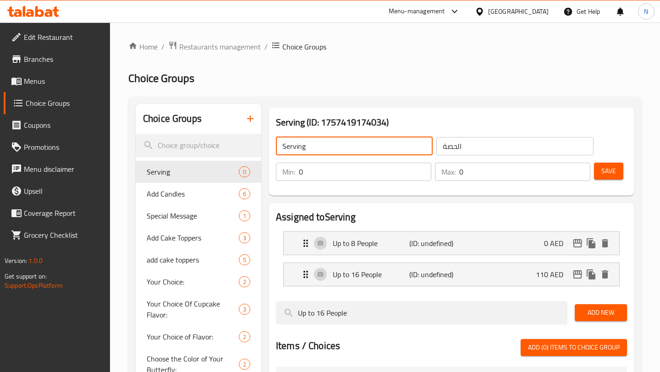
click at [392, 153] on input "Serving" at bounding box center [354, 146] width 157 height 18
type input "Serving Size"
click at [611, 174] on span "Save" at bounding box center [608, 171] width 15 height 11
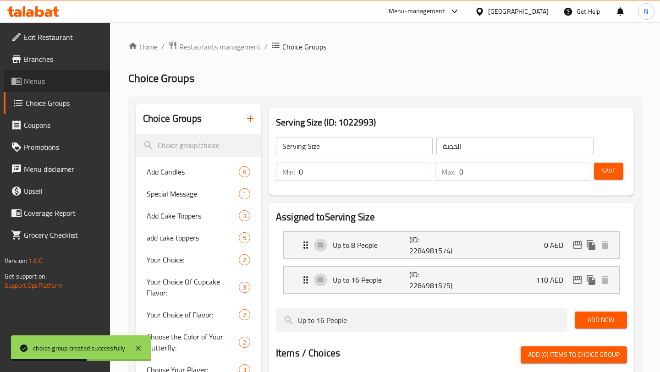
click at [72, 83] on span "Menus" at bounding box center [63, 81] width 79 height 11
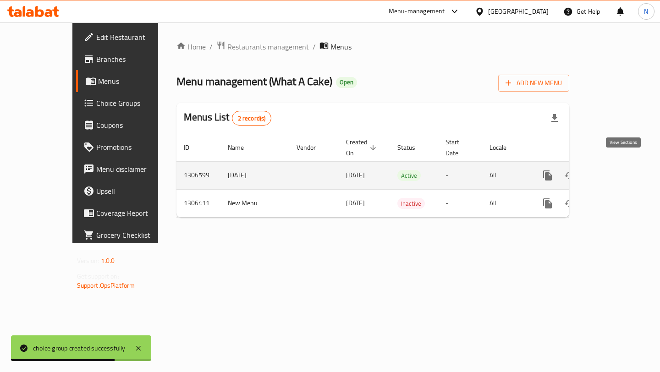
click at [618, 171] on icon "enhanced table" at bounding box center [614, 175] width 8 height 8
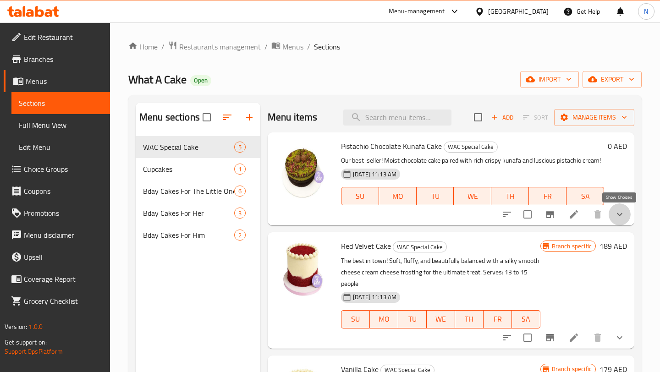
click at [620, 215] on icon "show more" at bounding box center [620, 214] width 6 height 3
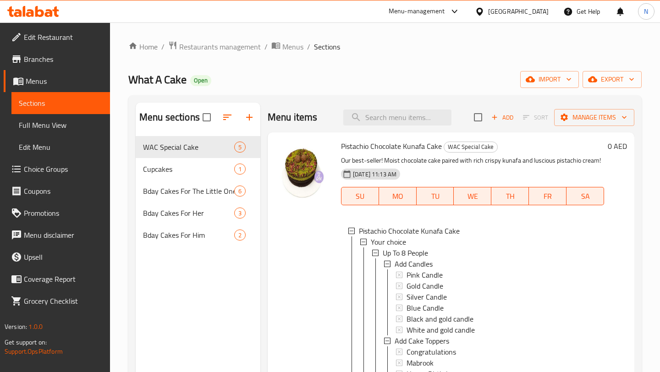
click at [618, 192] on div "0 AED" at bounding box center [615, 346] width 23 height 412
click at [496, 116] on icon "button" at bounding box center [495, 117] width 8 height 8
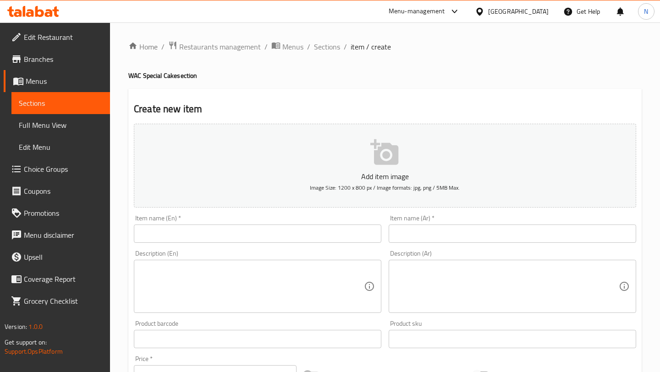
scroll to position [21, 0]
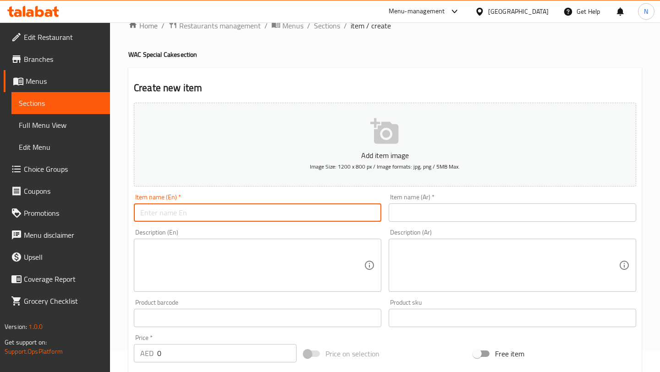
click at [296, 217] on input "text" at bounding box center [258, 213] width 248 height 18
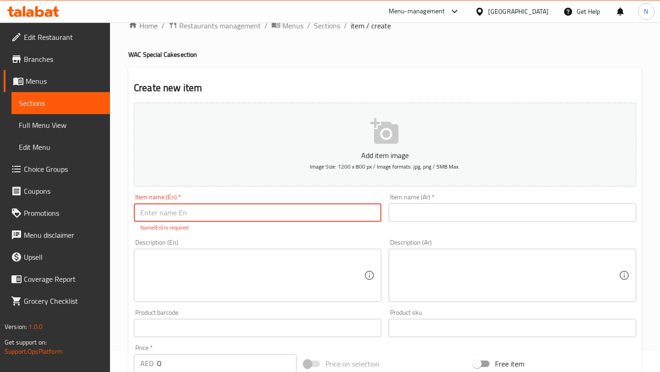
paste input "Pistachio Chocolate Kunafa Cake"
type input "Pistachio Chocolate Kunafa Cake"
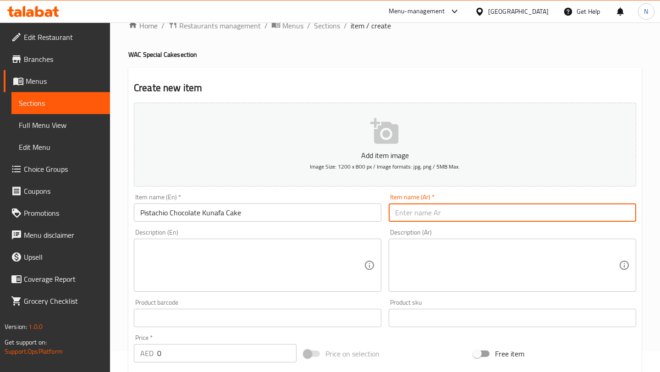
click at [430, 211] on input "text" at bounding box center [513, 213] width 248 height 18
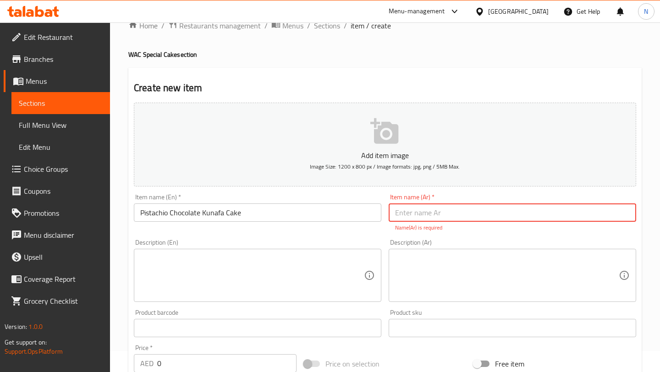
paste input "كيكة الكنافة بالفستق والشوكولاتة"
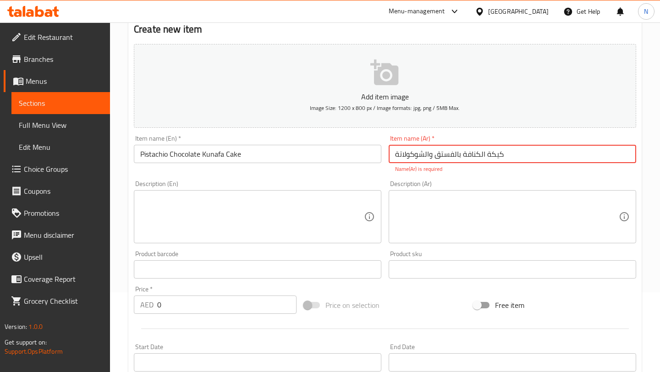
scroll to position [81, 0]
type input "كيكة الكنافة بالفستق والشوكولاتة"
click at [320, 215] on textarea at bounding box center [252, 216] width 224 height 44
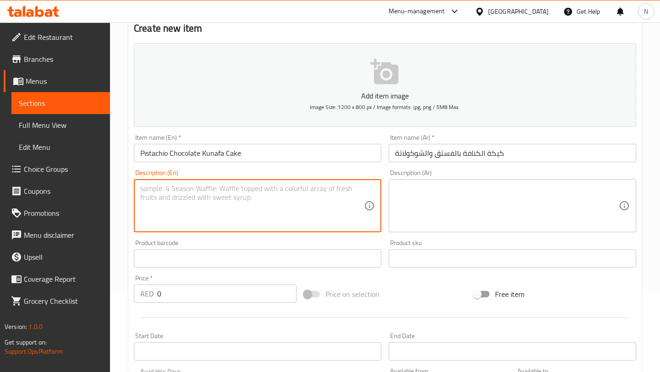
paste textarea "Our best-seller! Moist chocolate cake paired with rich crispy kunafa and luscio…"
click at [144, 199] on textarea "Our best-seller! Moist chocolate cake paired with rich crispy kunafa and luscio…" at bounding box center [252, 206] width 224 height 44
type textarea "Our best-seller! Moist chocolate cake paired with rich crispy kunafa and luscio…"
click at [299, 207] on textarea "Our best-seller! Moist chocolate cake paired with rich crispy kunafa and luscio…" at bounding box center [252, 206] width 224 height 44
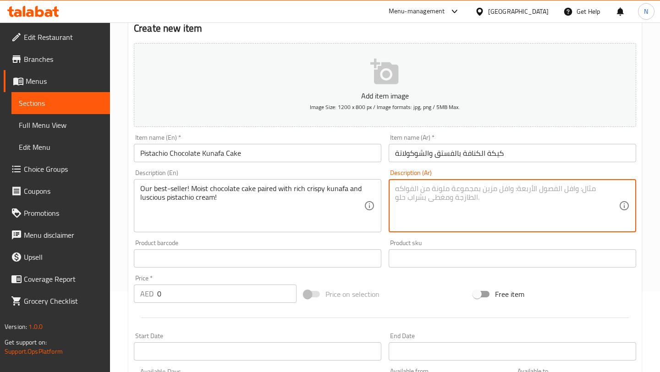
click at [436, 204] on textarea at bounding box center [507, 206] width 224 height 44
paste textarea "منتجنا الأكثر مبيعًا، ولسبب وجيه! كعكة شوكولاتة غنية ورطبة، ممزوجة بكريمة فستق …"
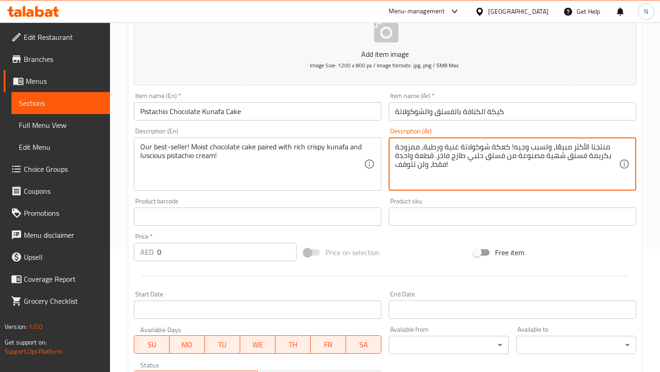
scroll to position [180, 0]
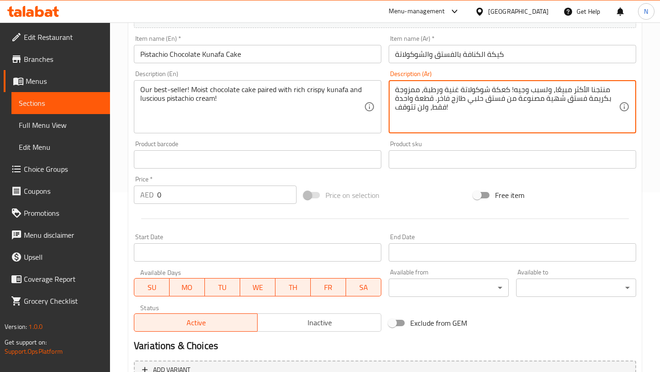
type textarea "منتجنا الأكثر مبيعًا، ولسبب وجيه! كعكة شوكولاتة غنية ورطبة، ممزوجة بكريمة فستق …"
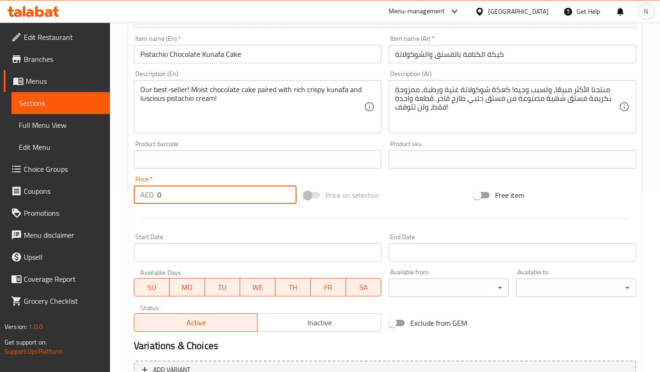
click at [226, 194] on input "0" at bounding box center [226, 195] width 139 height 18
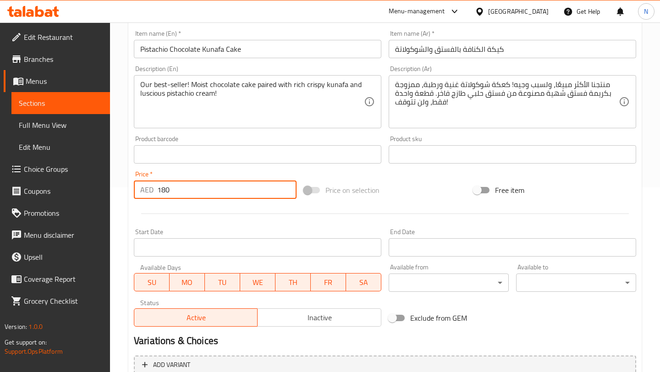
scroll to position [189, 0]
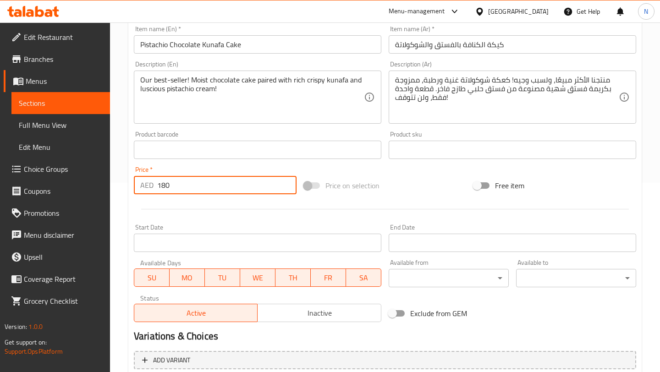
type input "180"
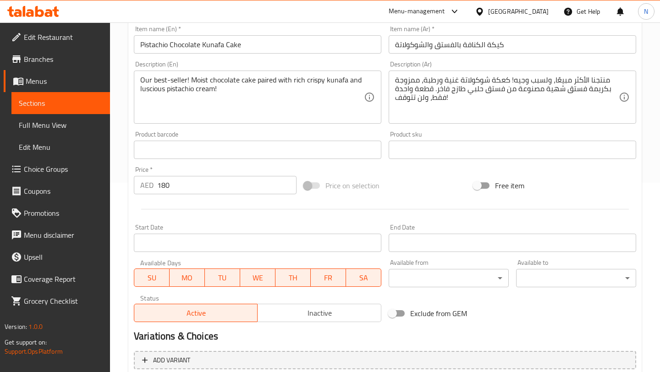
click at [298, 202] on div at bounding box center [385, 209] width 510 height 22
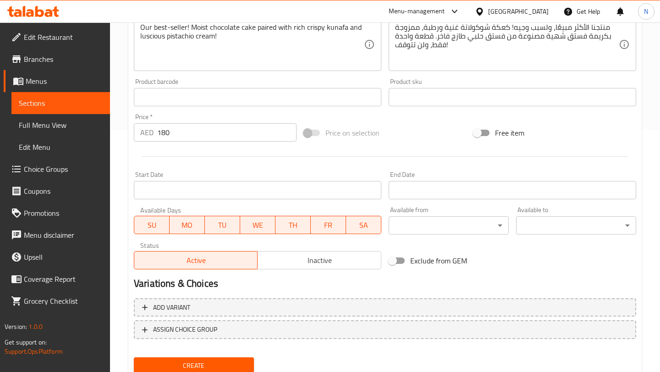
scroll to position [276, 0]
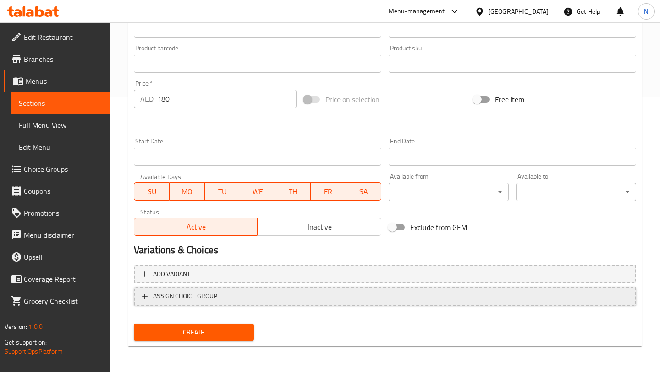
click at [180, 301] on span "ASSIGN CHOICE GROUP" at bounding box center [185, 296] width 64 height 11
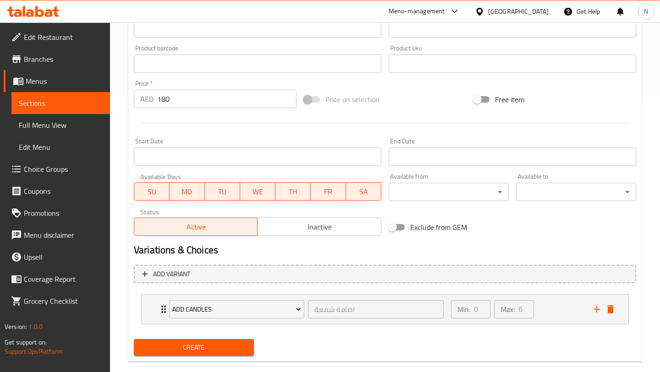
scroll to position [291, 0]
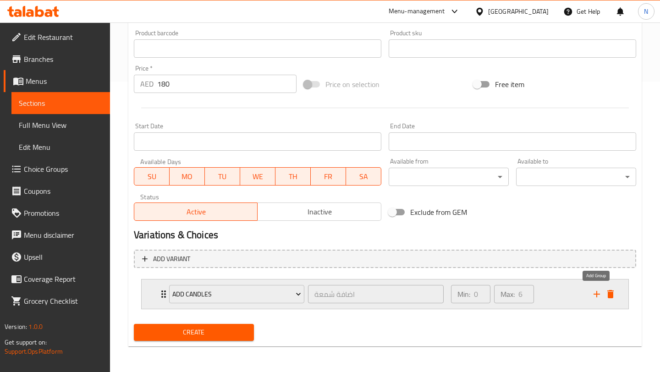
click at [595, 292] on icon "add" at bounding box center [596, 294] width 11 height 11
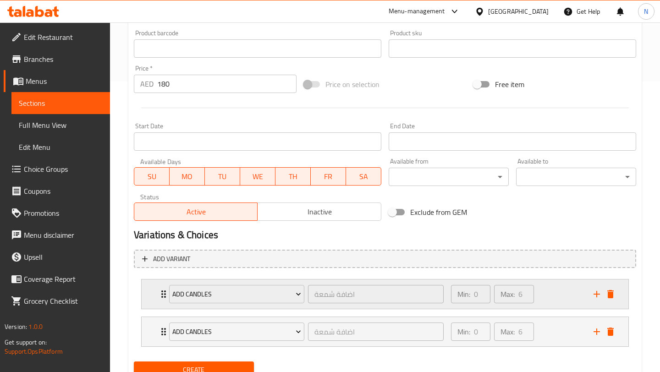
scroll to position [328, 0]
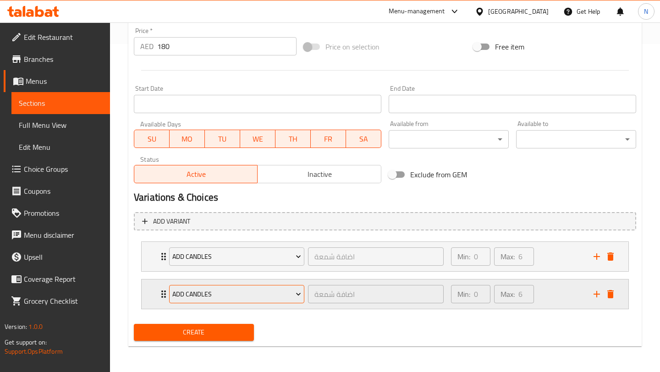
click at [289, 292] on span "Add Candles" at bounding box center [236, 294] width 129 height 11
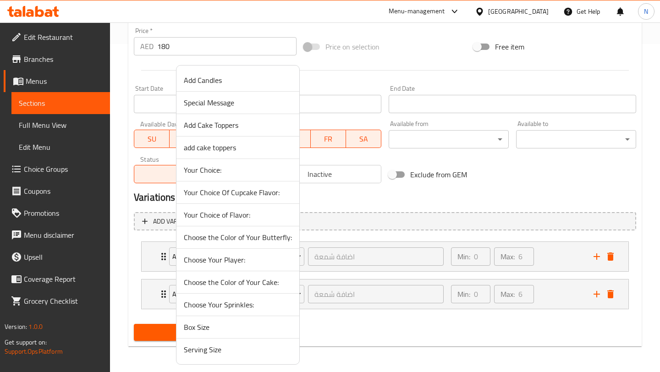
click at [252, 127] on span "Add Cake Toppers" at bounding box center [238, 125] width 108 height 11
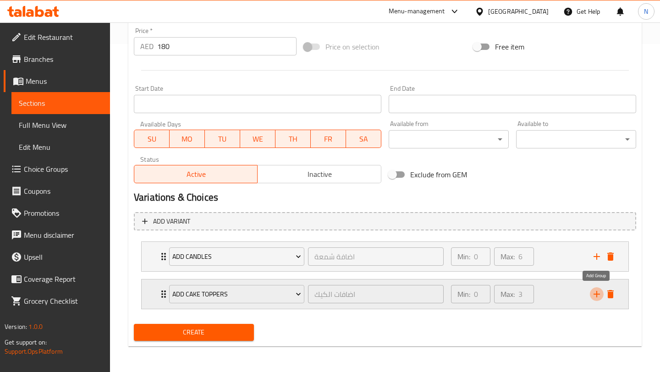
click at [593, 296] on icon "add" at bounding box center [596, 294] width 11 height 11
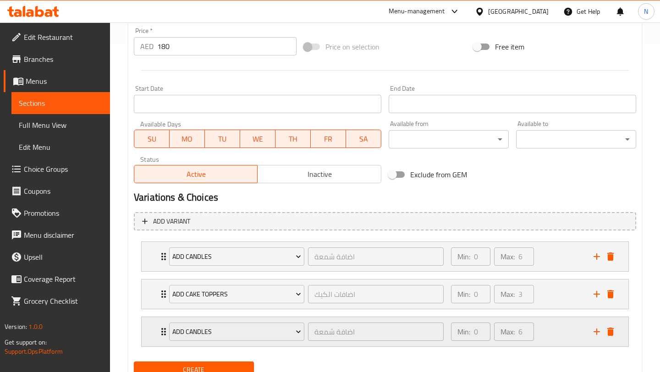
click at [288, 342] on div "Add Candles" at bounding box center [236, 332] width 139 height 22
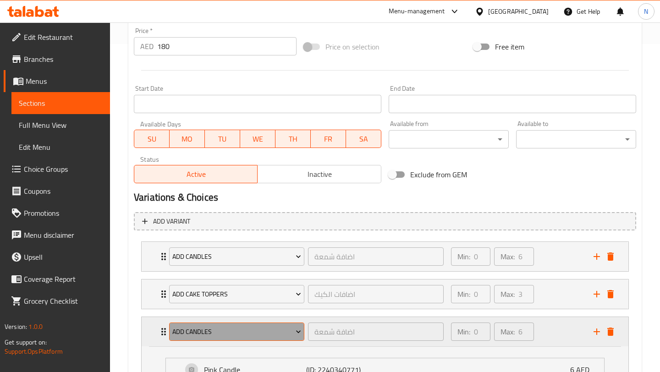
click at [287, 335] on span "Add Candles" at bounding box center [236, 331] width 129 height 11
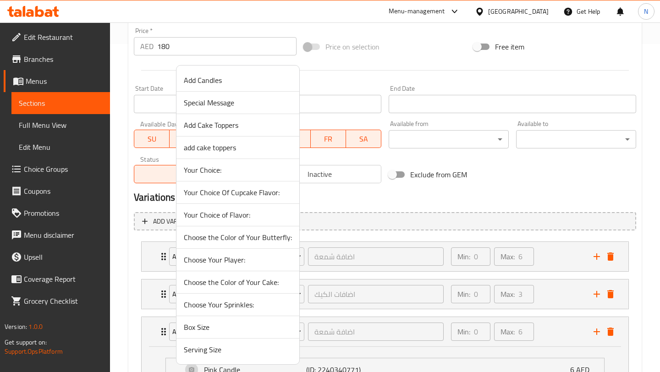
click at [281, 345] on span "Serving Size" at bounding box center [238, 349] width 108 height 11
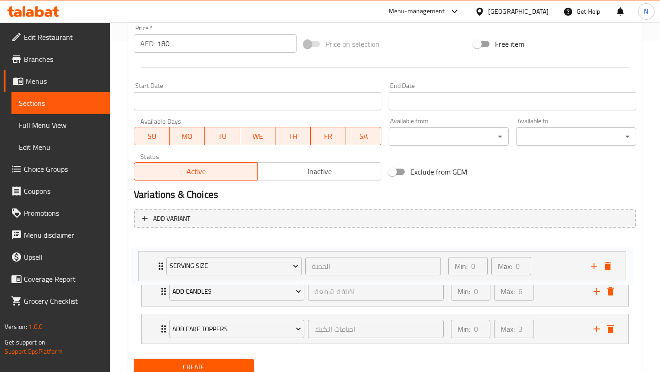
scroll to position [332, 0]
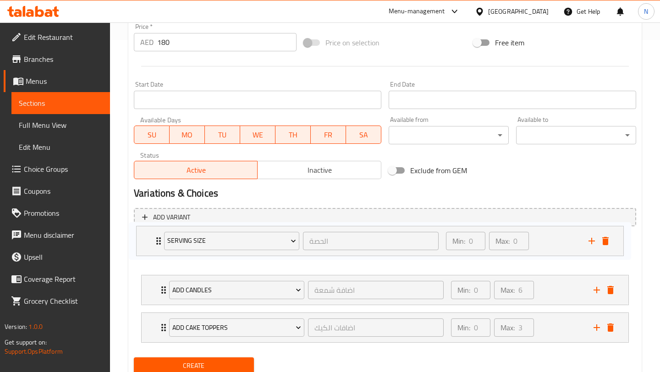
drag, startPoint x: 162, startPoint y: 329, endPoint x: 157, endPoint y: 234, distance: 95.0
click at [157, 234] on div "Add Candles اضافة شمعة ​ Min: 0 ​ Max: 6 ​ Pink Candle (ID: 2240340771) 6 AED N…" at bounding box center [385, 290] width 502 height 113
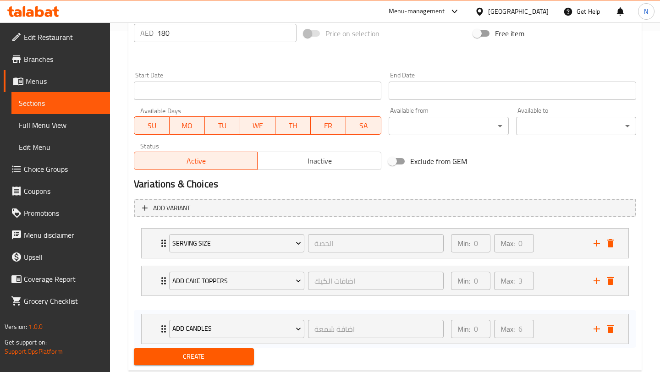
scroll to position [346, 0]
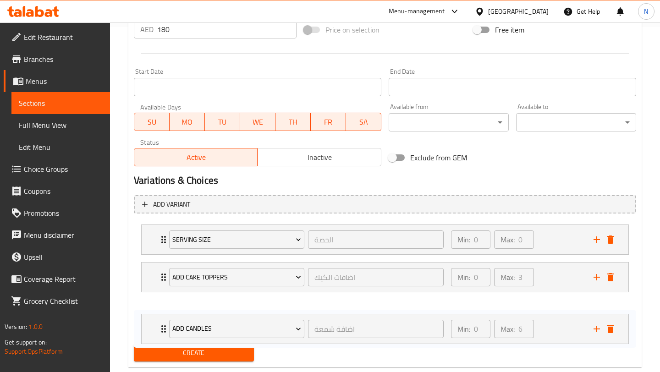
drag, startPoint x: 163, startPoint y: 292, endPoint x: 163, endPoint y: 334, distance: 41.3
click at [163, 334] on nav "Serving Size الحصة ​ Min: 0 ​ Max: 0 ​ Up to 8 People (ID: 2284981574) 0 AED Na…" at bounding box center [385, 277] width 502 height 120
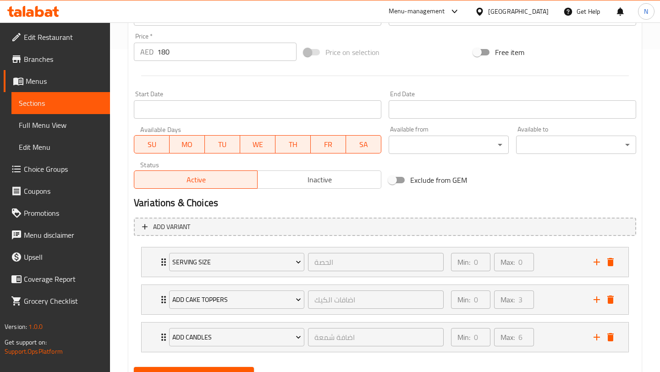
scroll to position [366, 0]
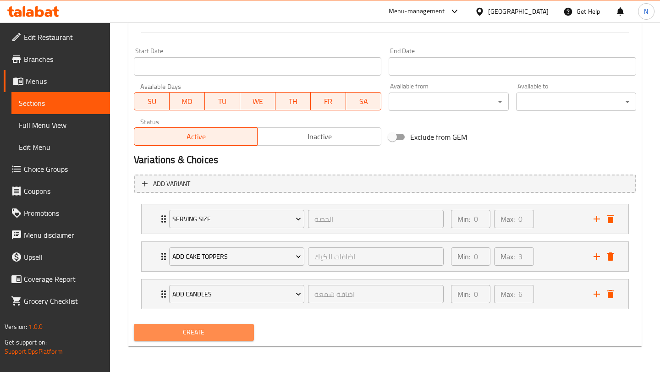
click at [191, 329] on span "Create" at bounding box center [193, 332] width 105 height 11
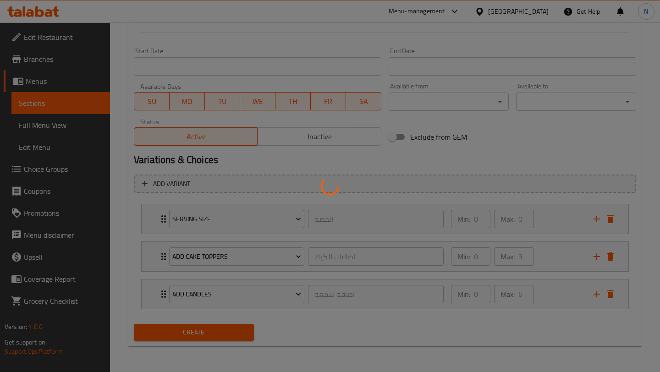
type input "0"
